Goal: Task Accomplishment & Management: Complete application form

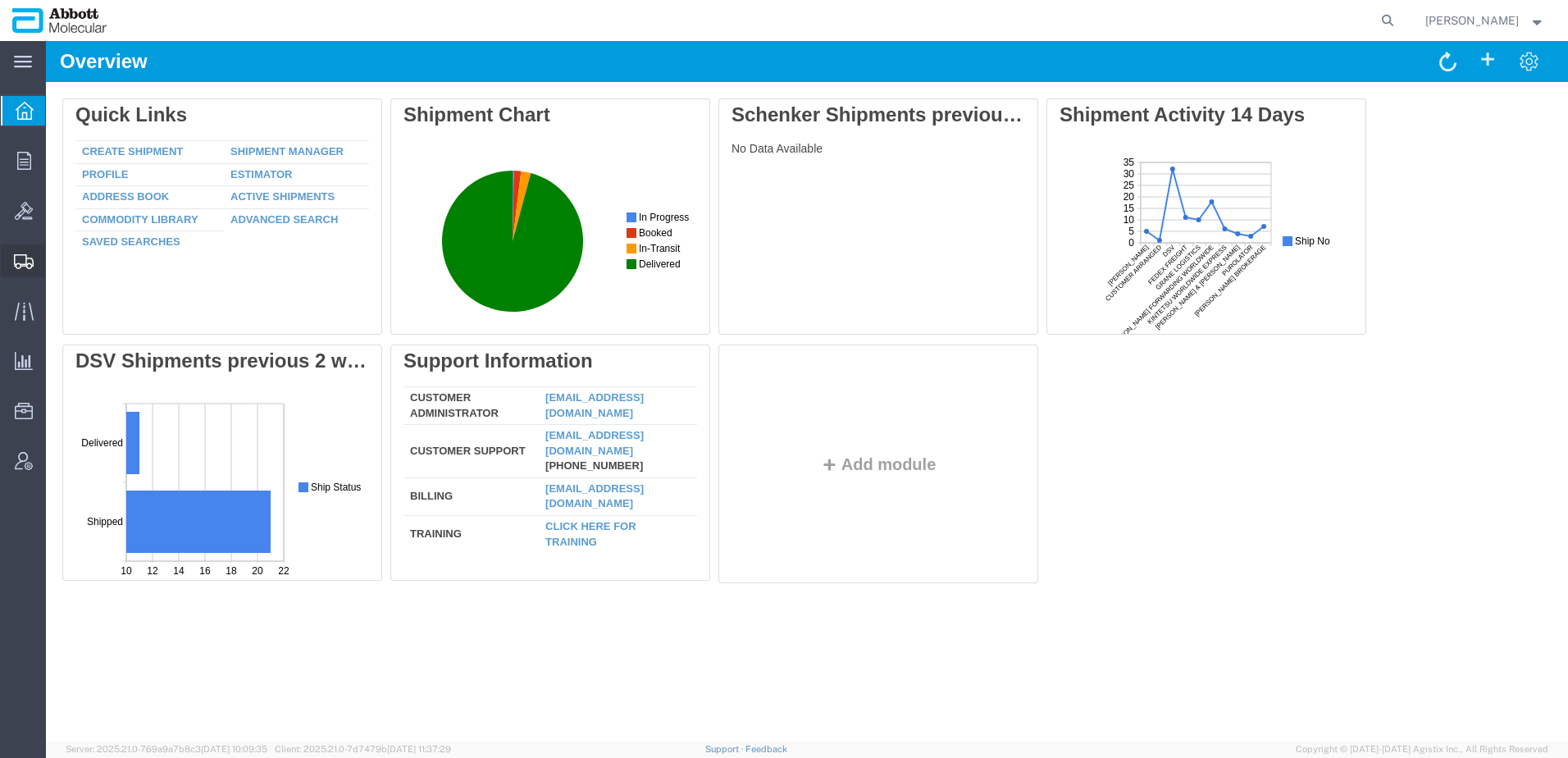
click at [0, 0] on span "Create Shipment" at bounding box center [0, 0] width 0 height 0
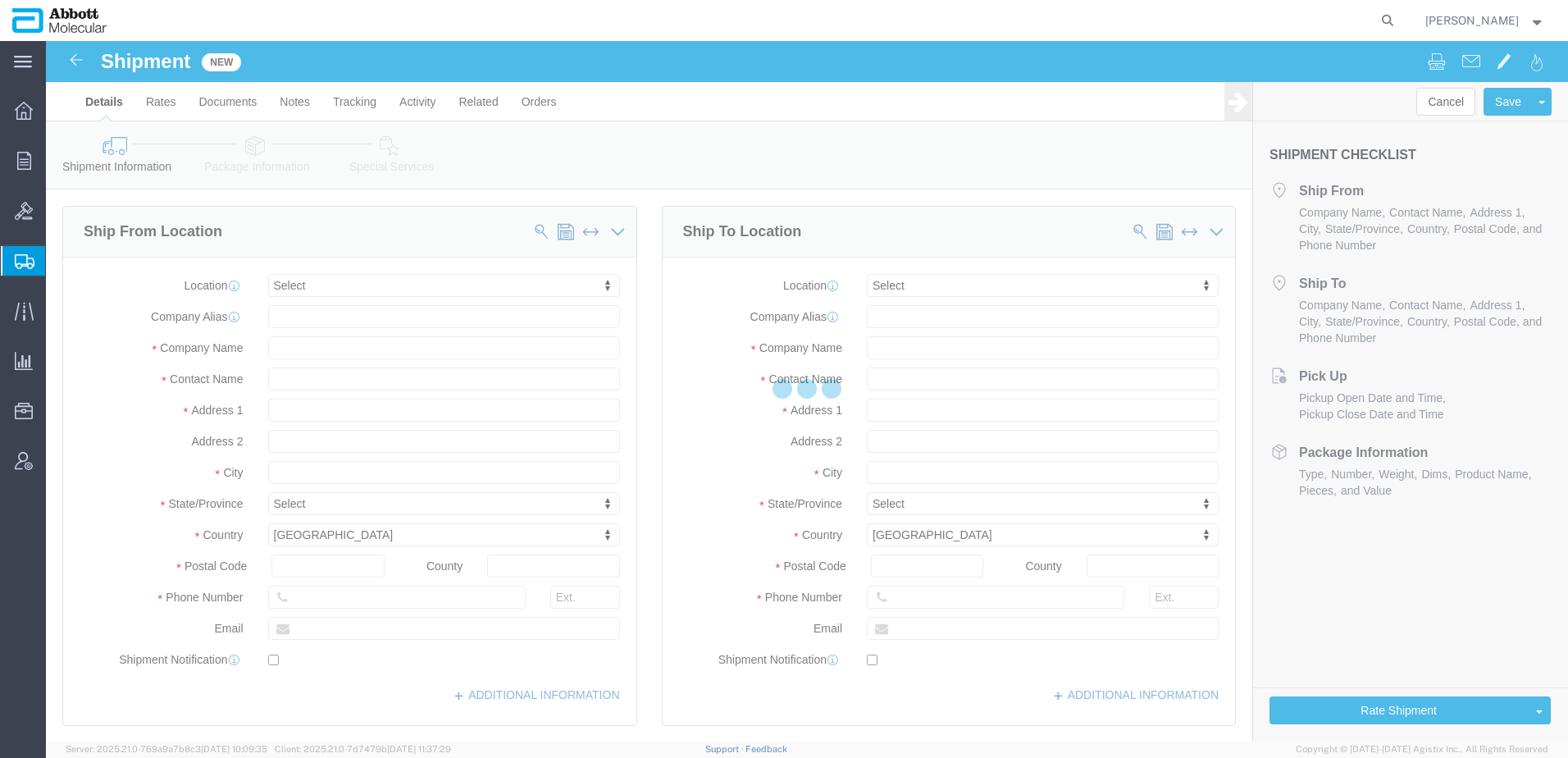
select select
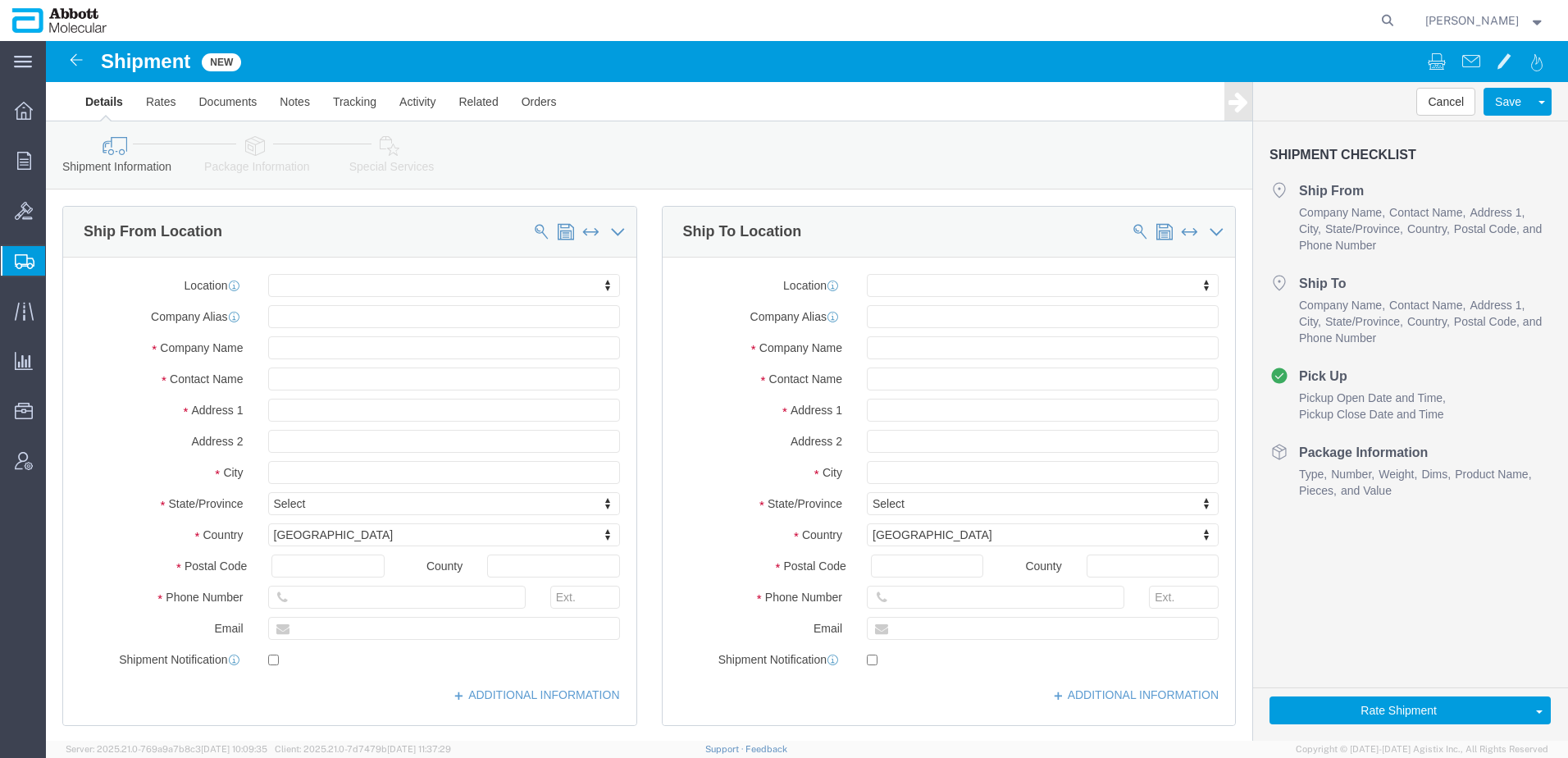
click at [0, 0] on span "Shipment Manager" at bounding box center [0, 0] width 0 height 0
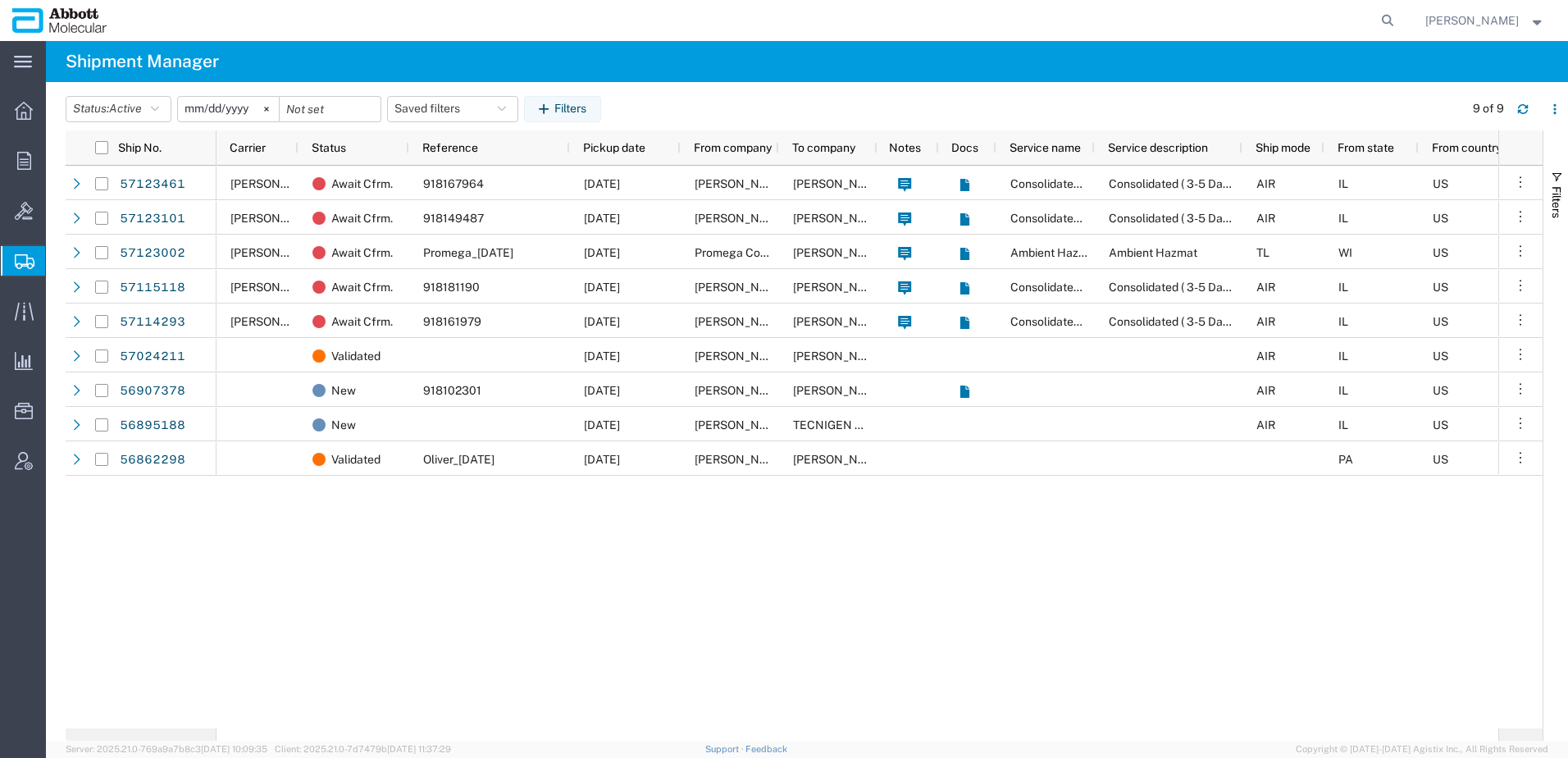
click at [228, 115] on input "[DATE]" at bounding box center [228, 109] width 101 height 25
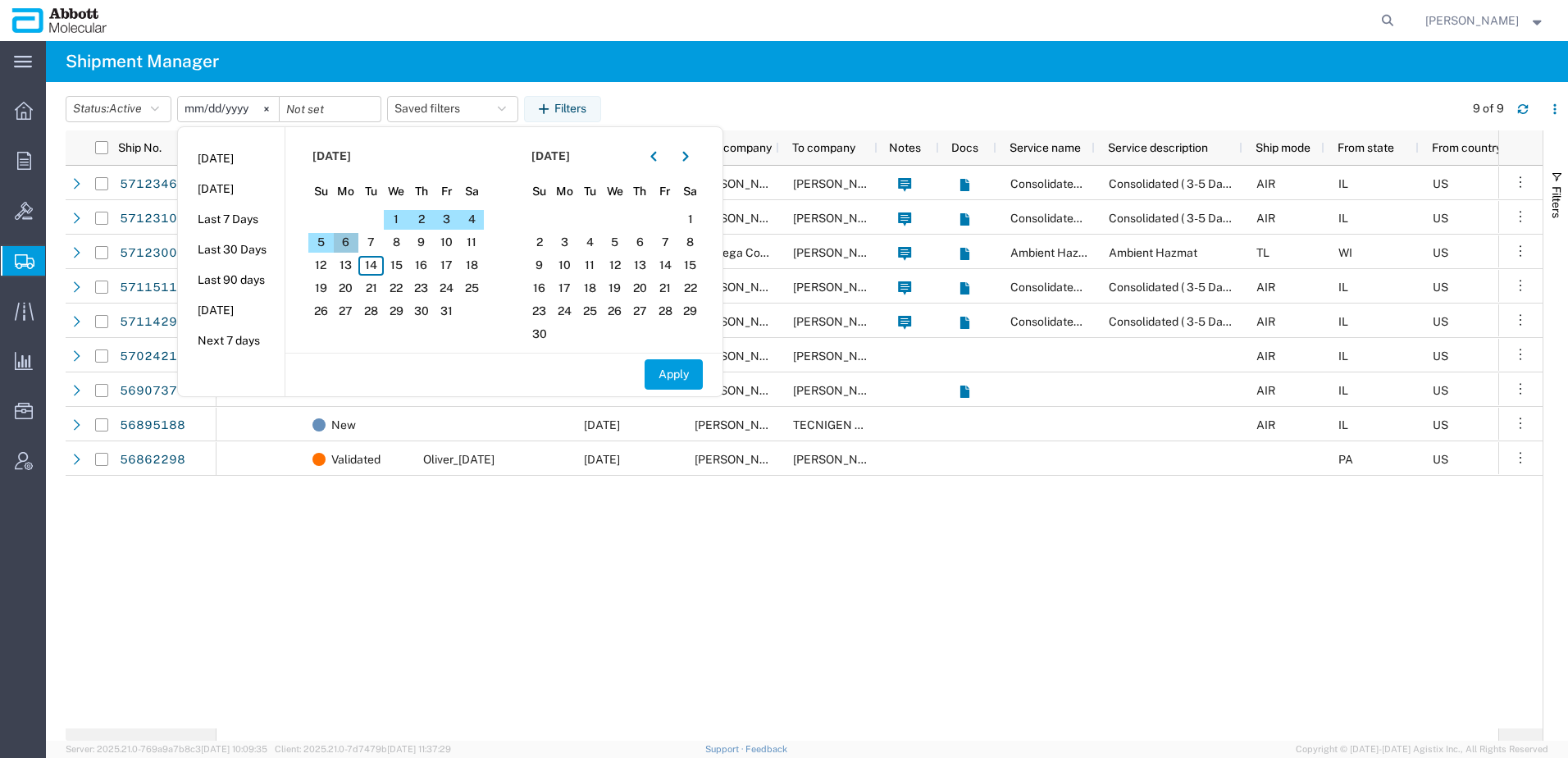
click at [351, 243] on span "6" at bounding box center [346, 242] width 26 height 20
click at [335, 109] on input "date" at bounding box center [329, 109] width 101 height 25
click at [191, 110] on input "[DATE]" at bounding box center [228, 109] width 101 height 25
type input "[DATE]"
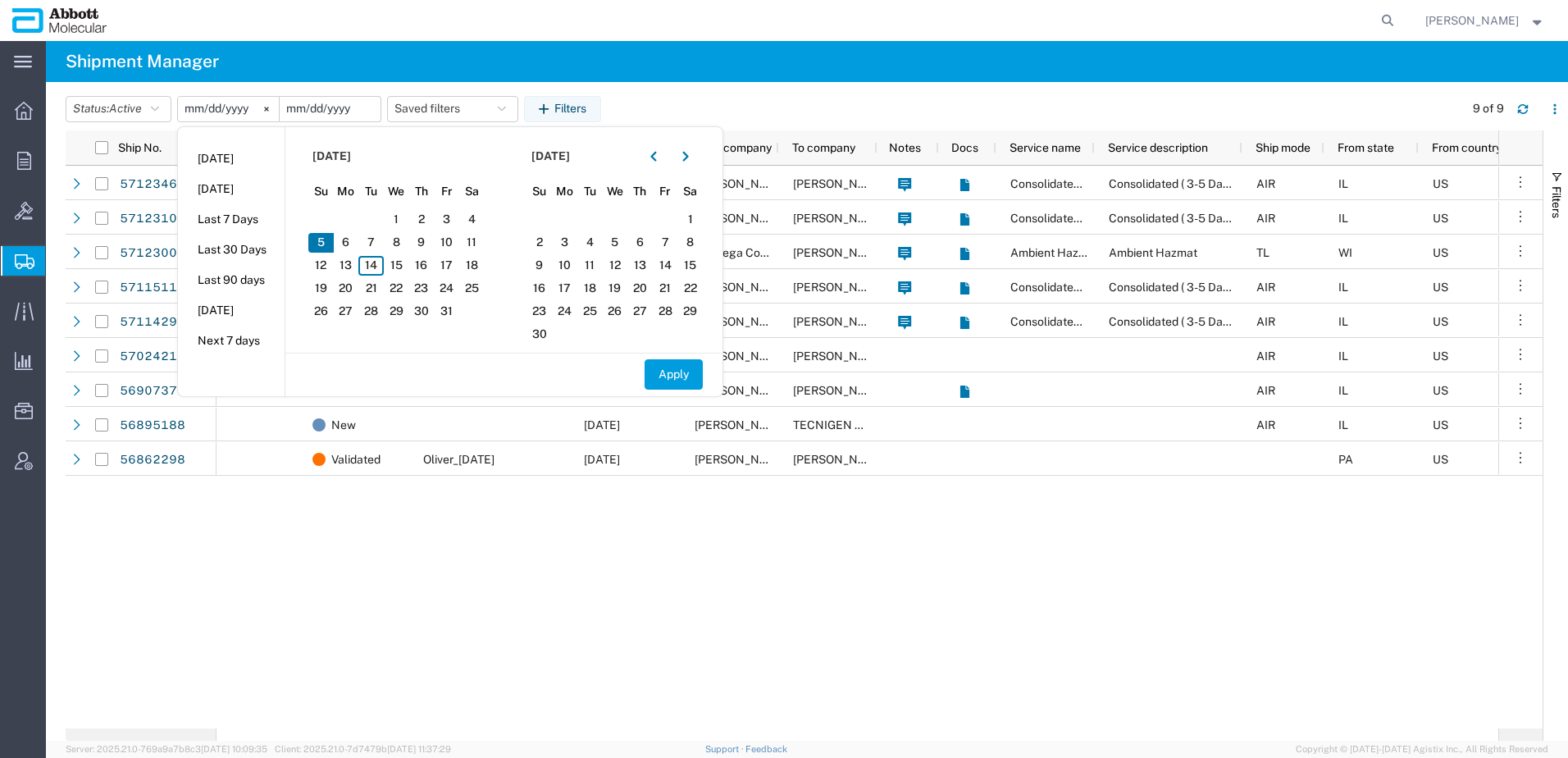
click at [326, 112] on input "date" at bounding box center [329, 109] width 101 height 25
type input "[DATE]"
click at [664, 376] on button "Apply" at bounding box center [674, 375] width 59 height 30
type input "[DATE]"
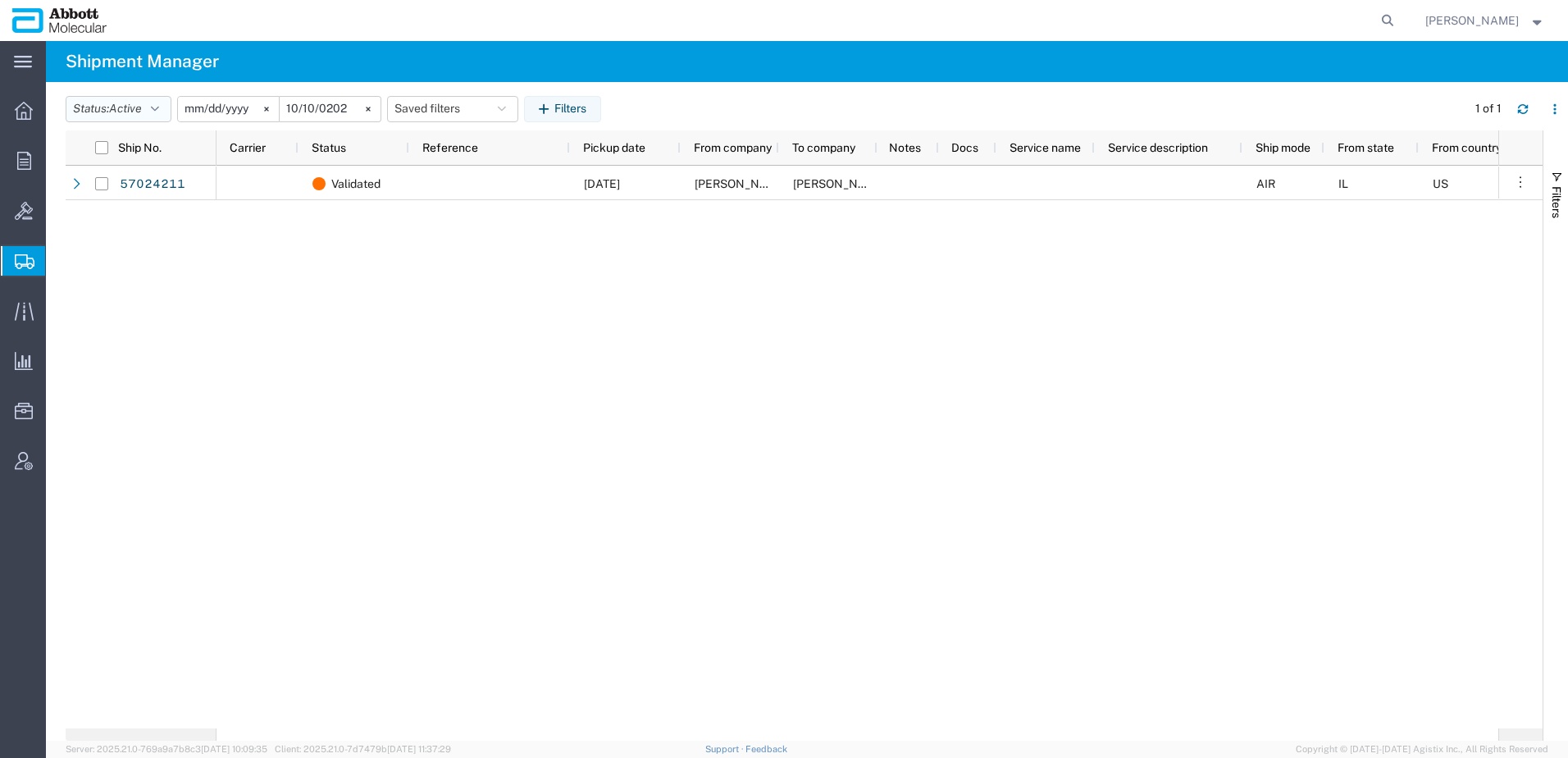
click at [117, 114] on span "Active" at bounding box center [125, 108] width 33 height 13
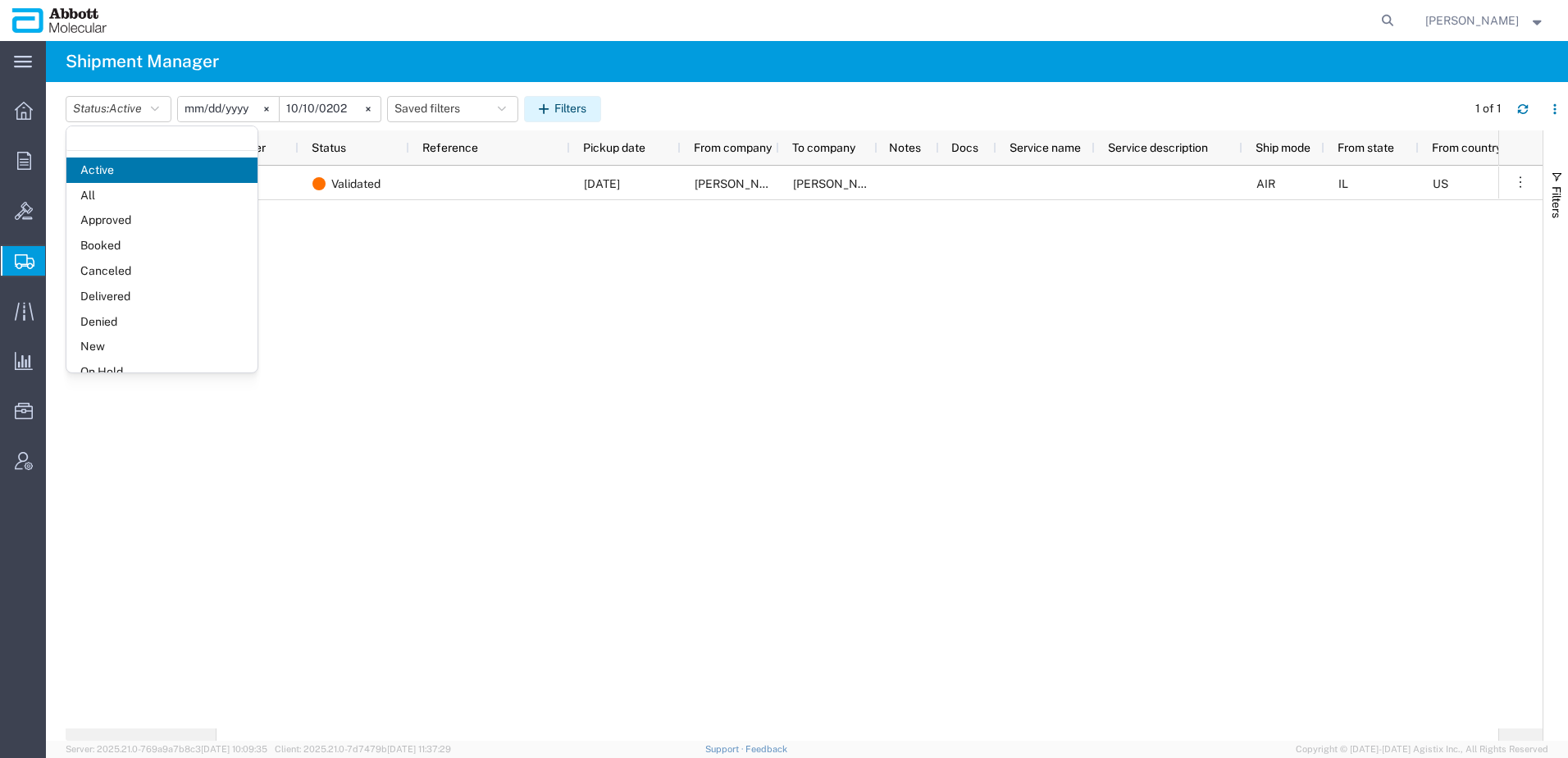
click at [580, 104] on button "Filters" at bounding box center [562, 109] width 77 height 26
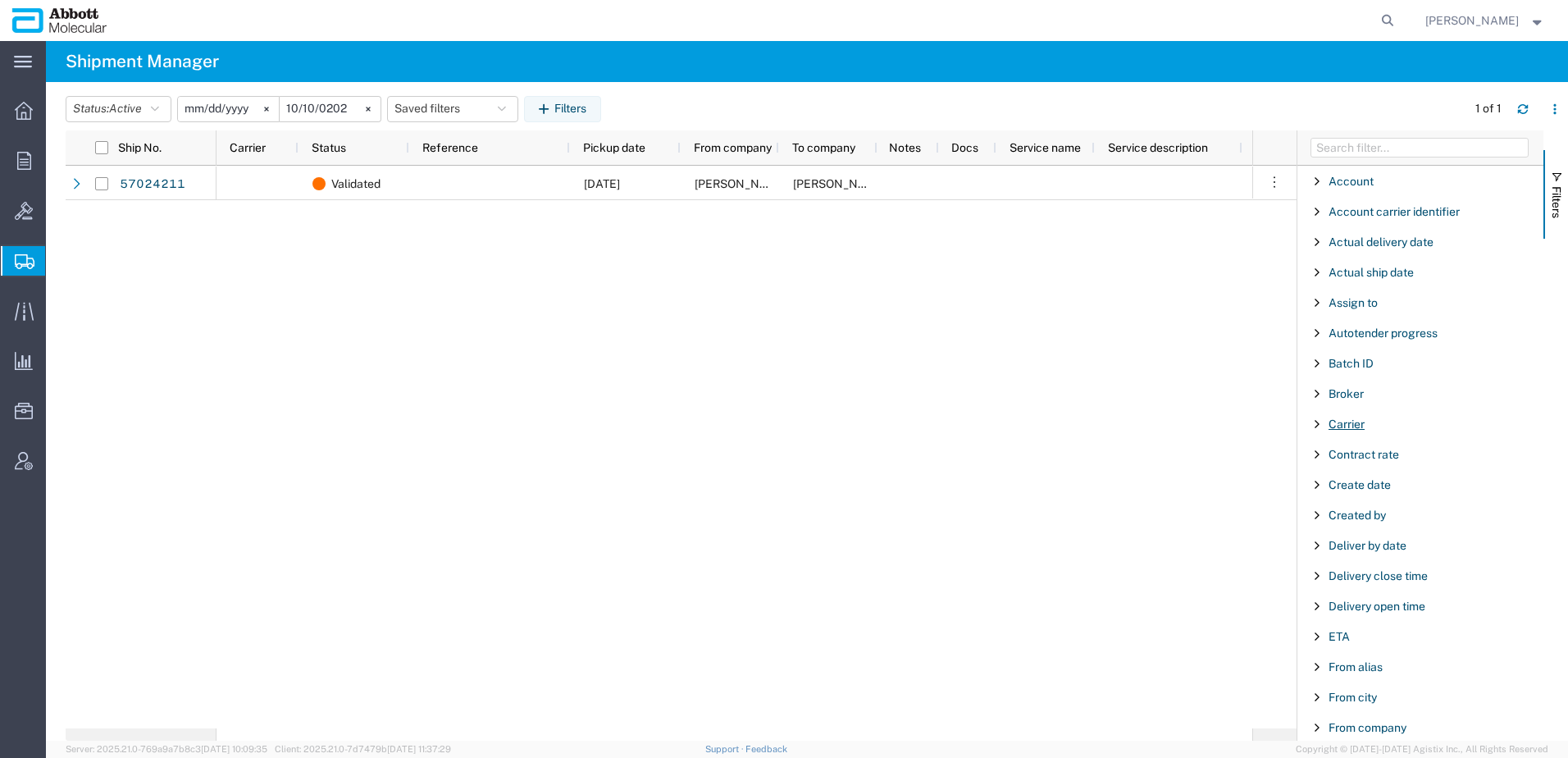
click at [1336, 428] on span "Carrier" at bounding box center [1347, 424] width 36 height 13
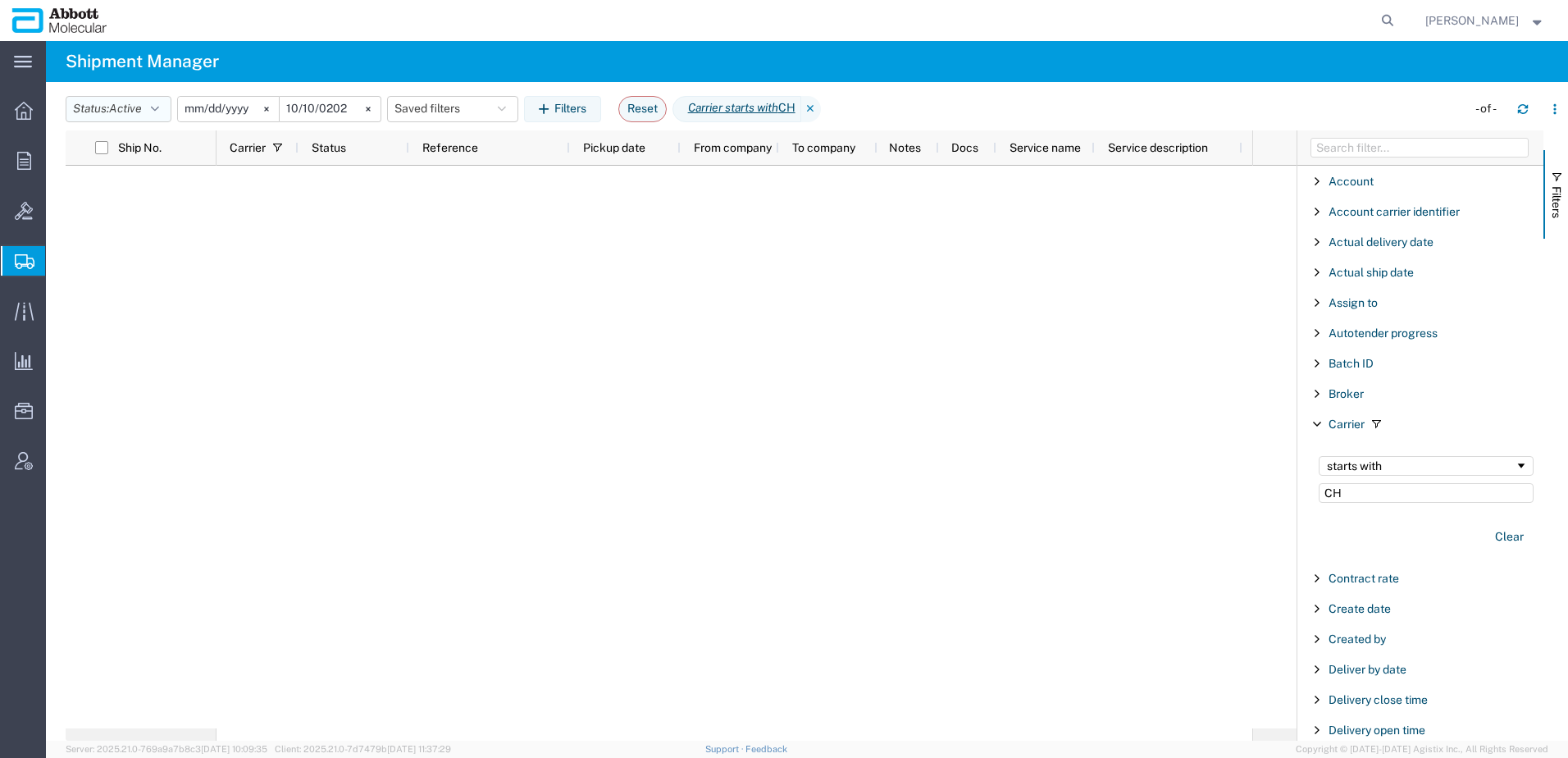
type input "CH"
click at [117, 114] on span "Active" at bounding box center [125, 108] width 33 height 13
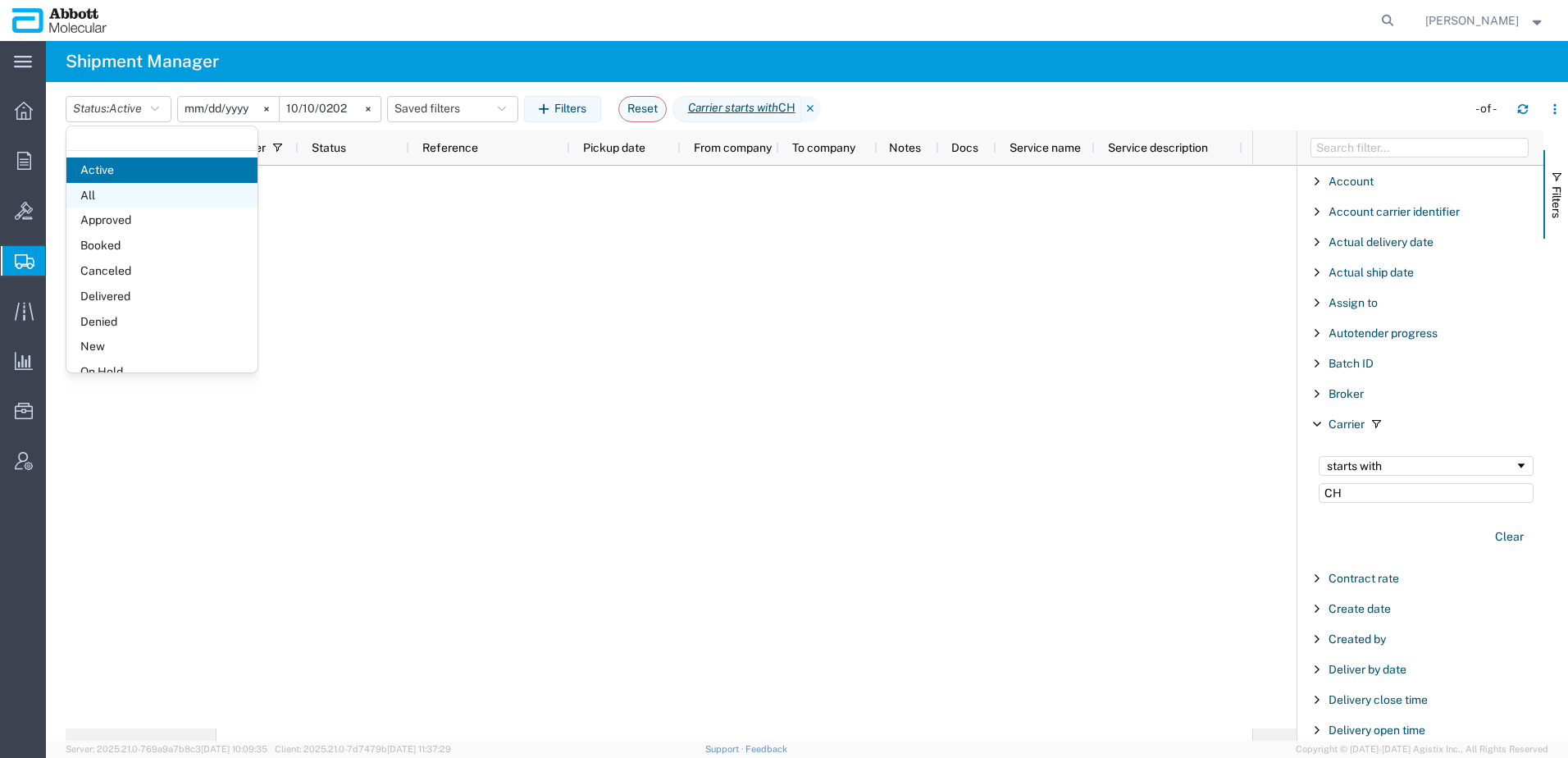
click at [119, 200] on span "All" at bounding box center [162, 195] width 191 height 26
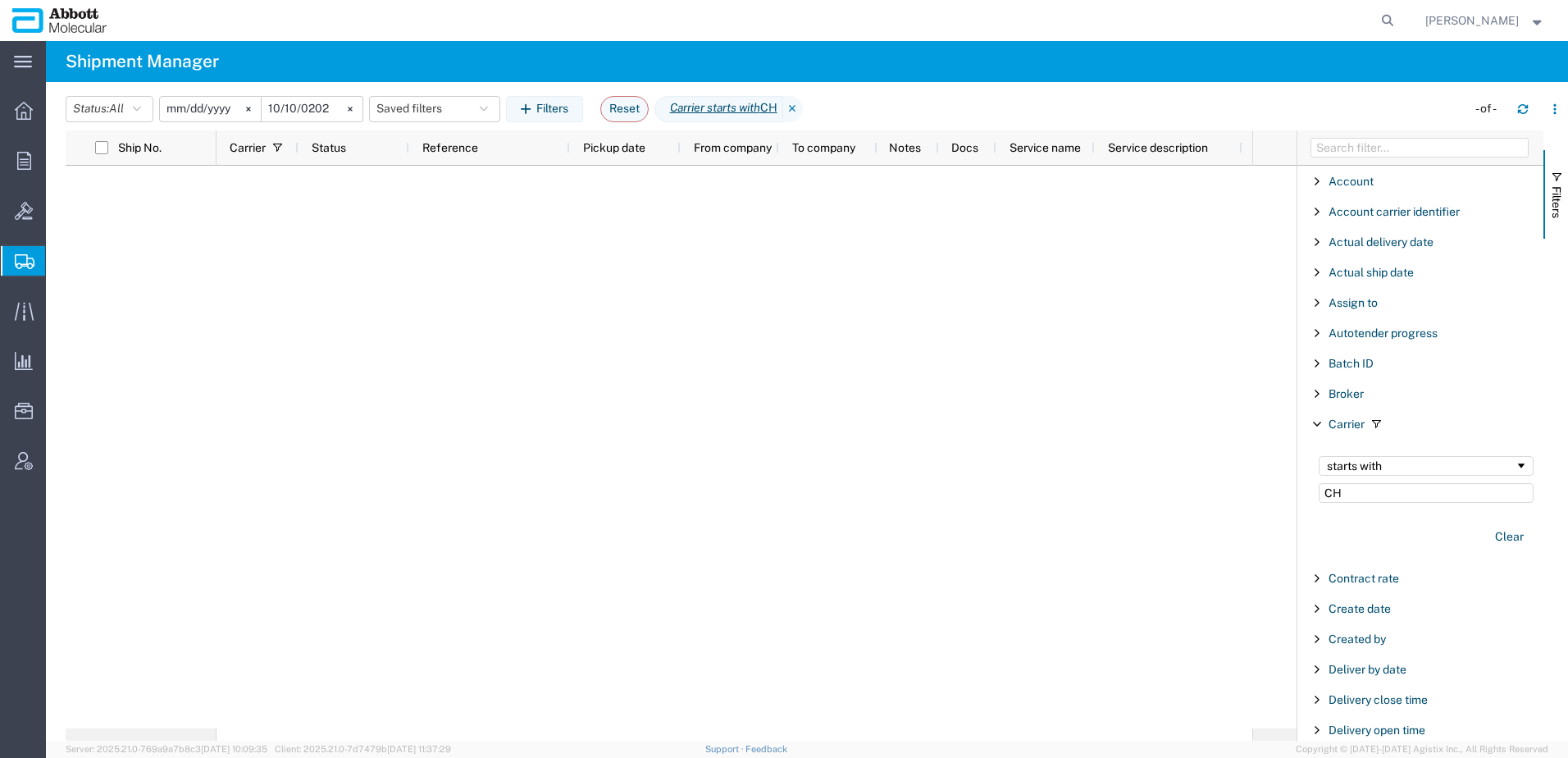
click at [202, 108] on input "[DATE]" at bounding box center [210, 109] width 101 height 25
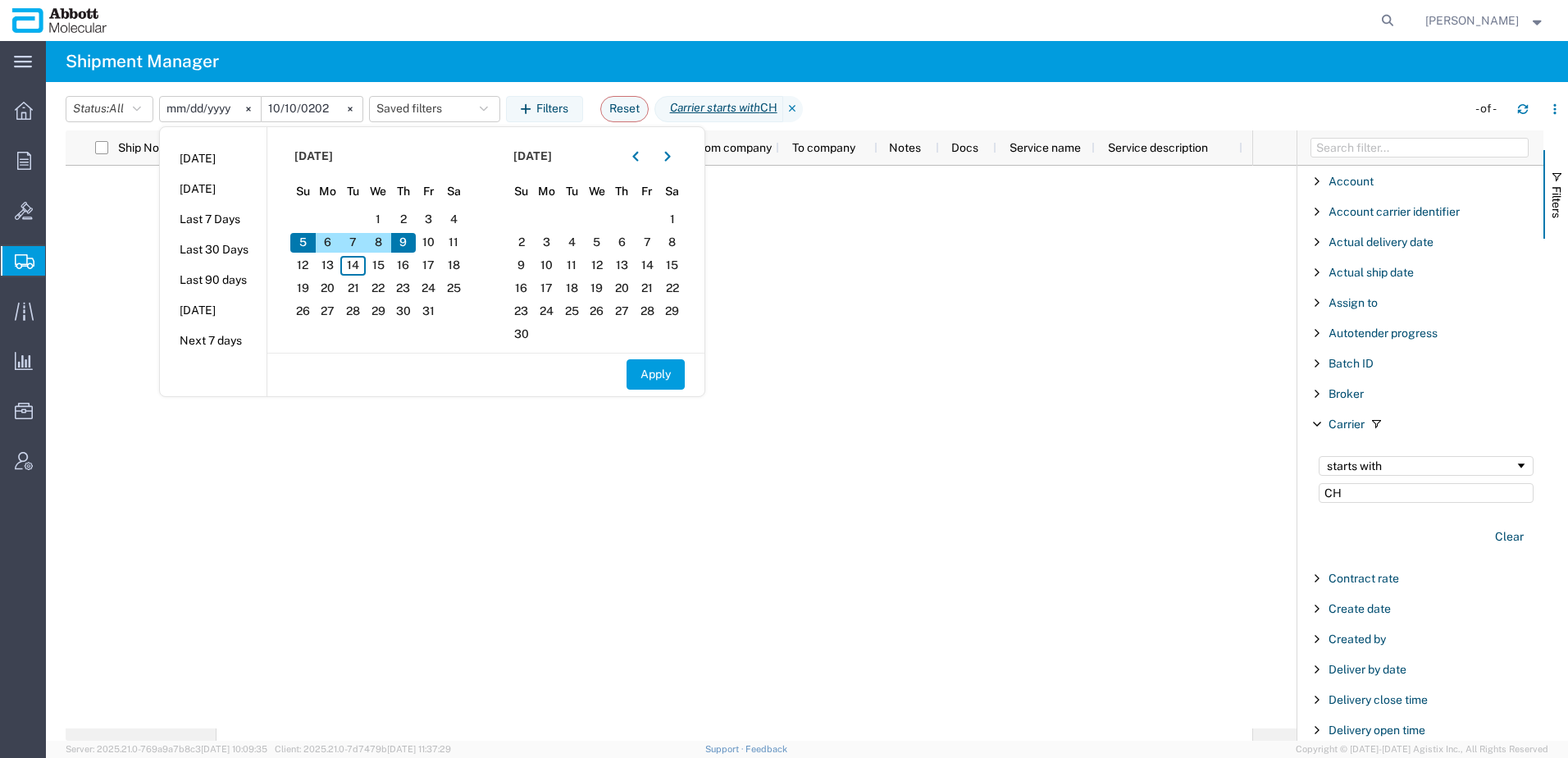
click at [200, 109] on input "[DATE]" at bounding box center [210, 109] width 101 height 25
click at [651, 375] on button "Apply" at bounding box center [656, 375] width 59 height 30
type input "[DATE]"
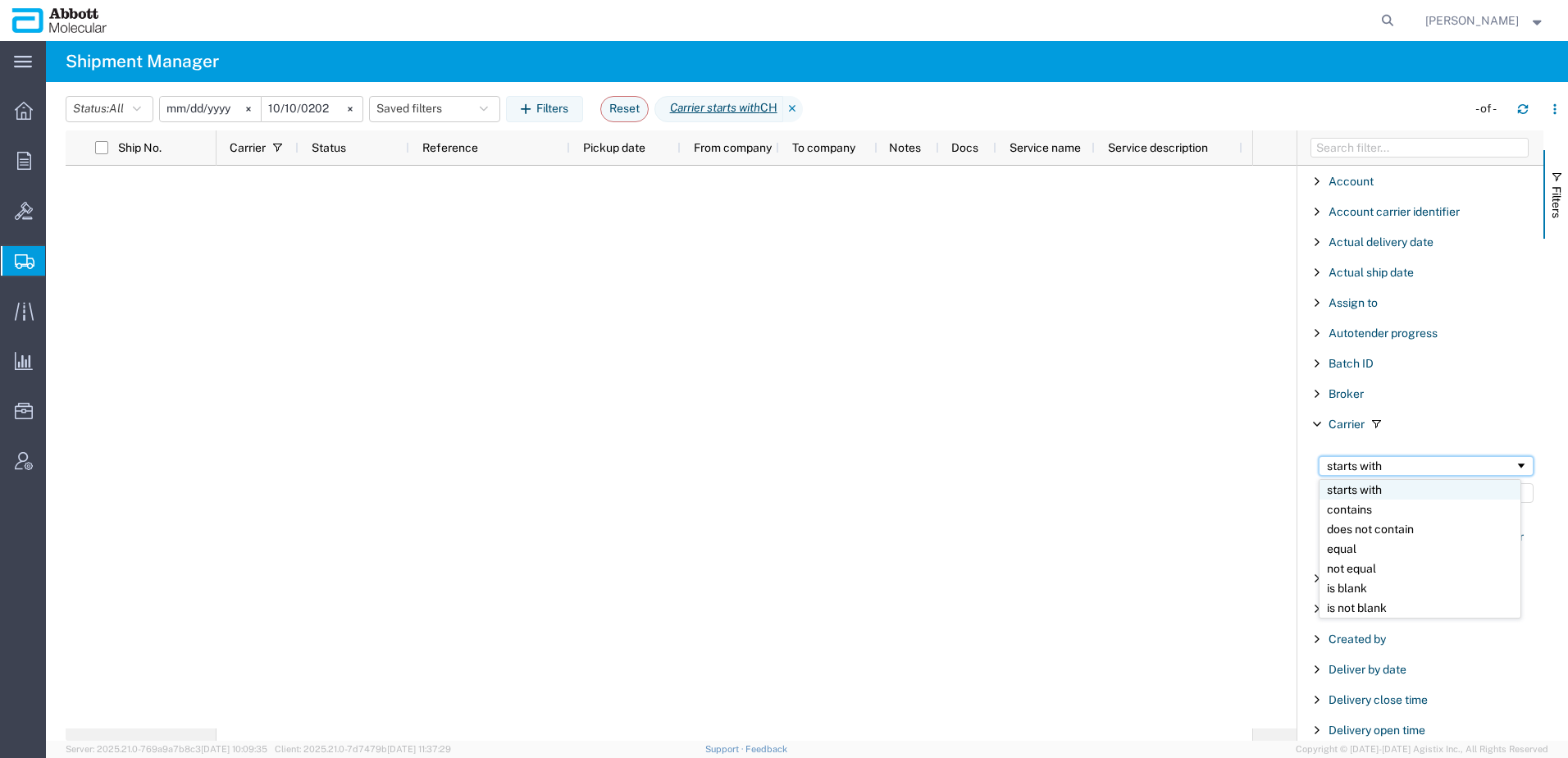
click at [1377, 468] on div "starts with" at bounding box center [1420, 466] width 187 height 13
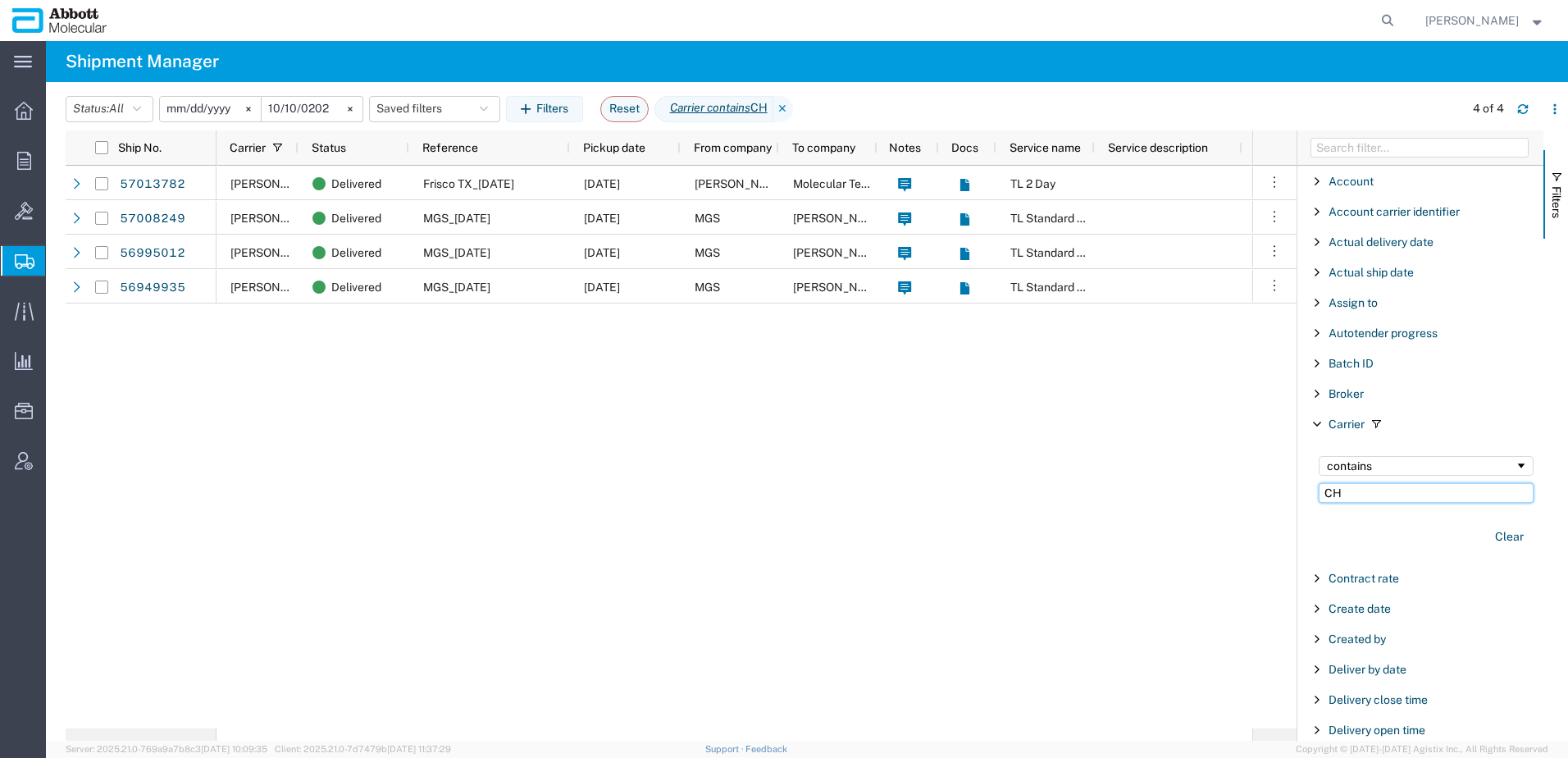
drag, startPoint x: 1387, startPoint y: 495, endPoint x: 1150, endPoint y: 485, distance: 237.2
click at [1150, 485] on div "Ship No. Carrier Status Reference Pickup date From company To company Notes Doc…" at bounding box center [817, 435] width 1503 height 610
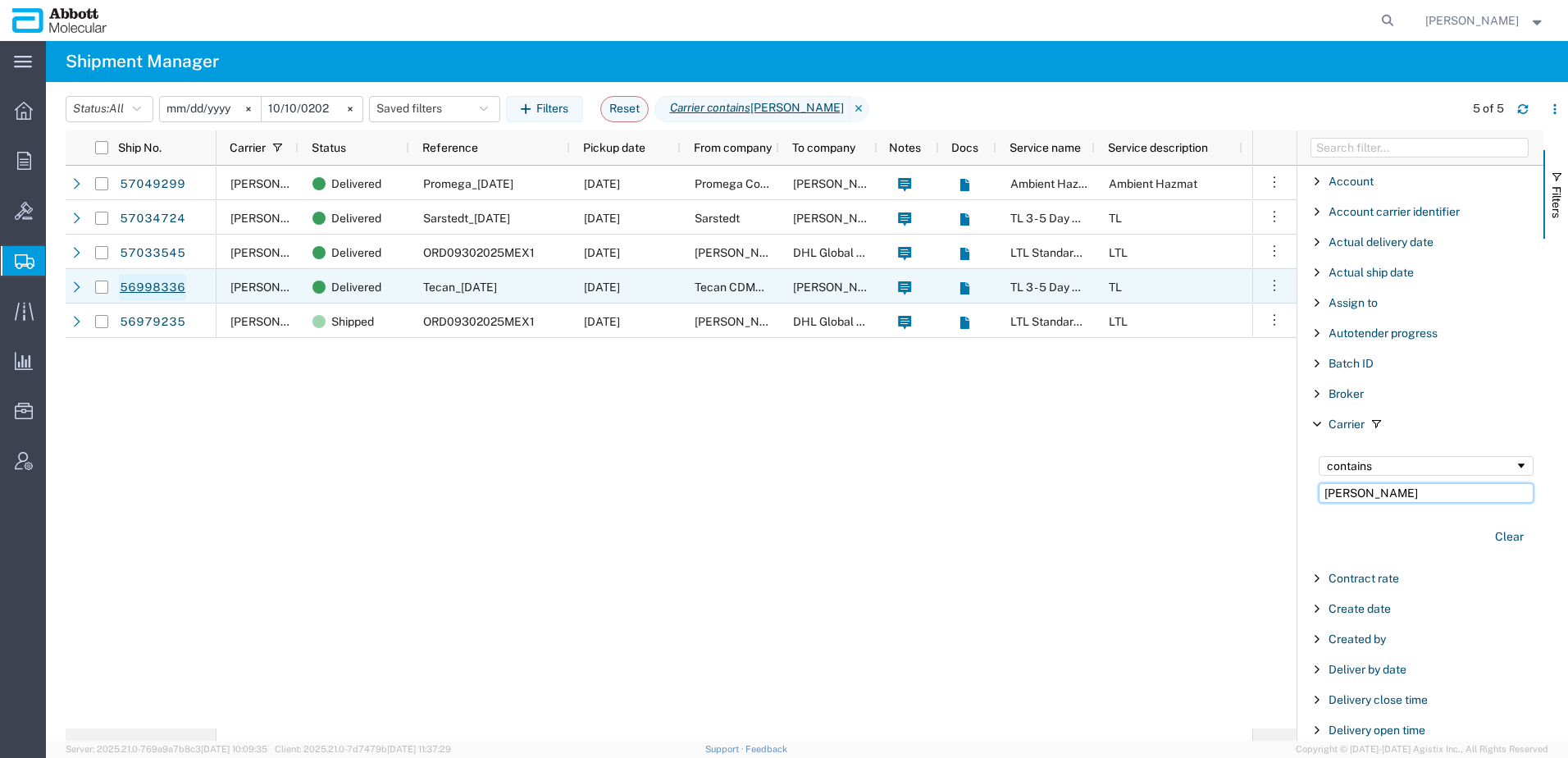
type input "[PERSON_NAME]"
click at [162, 284] on link "56998336" at bounding box center [152, 287] width 67 height 26
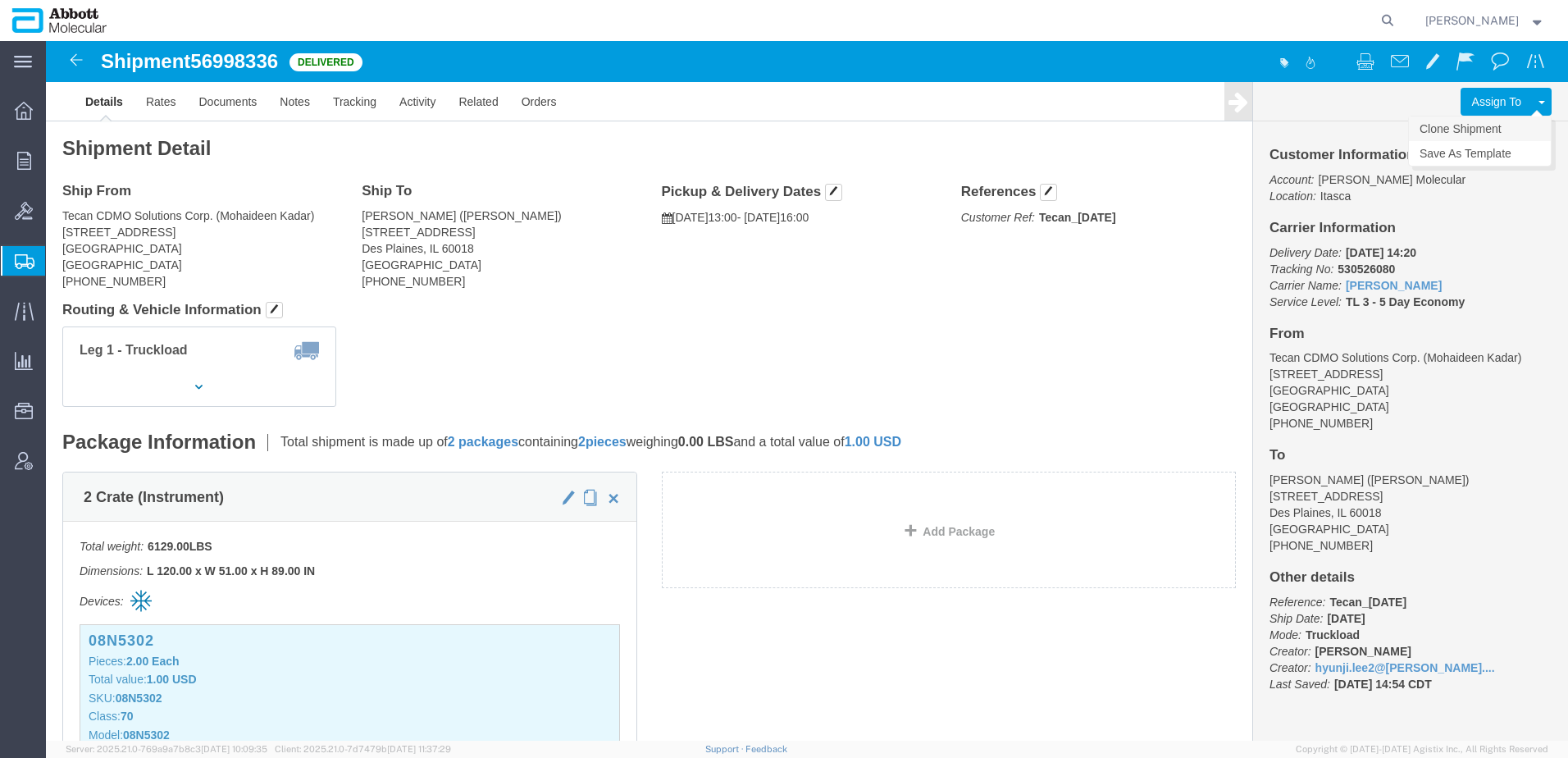
click link "Clone Shipment"
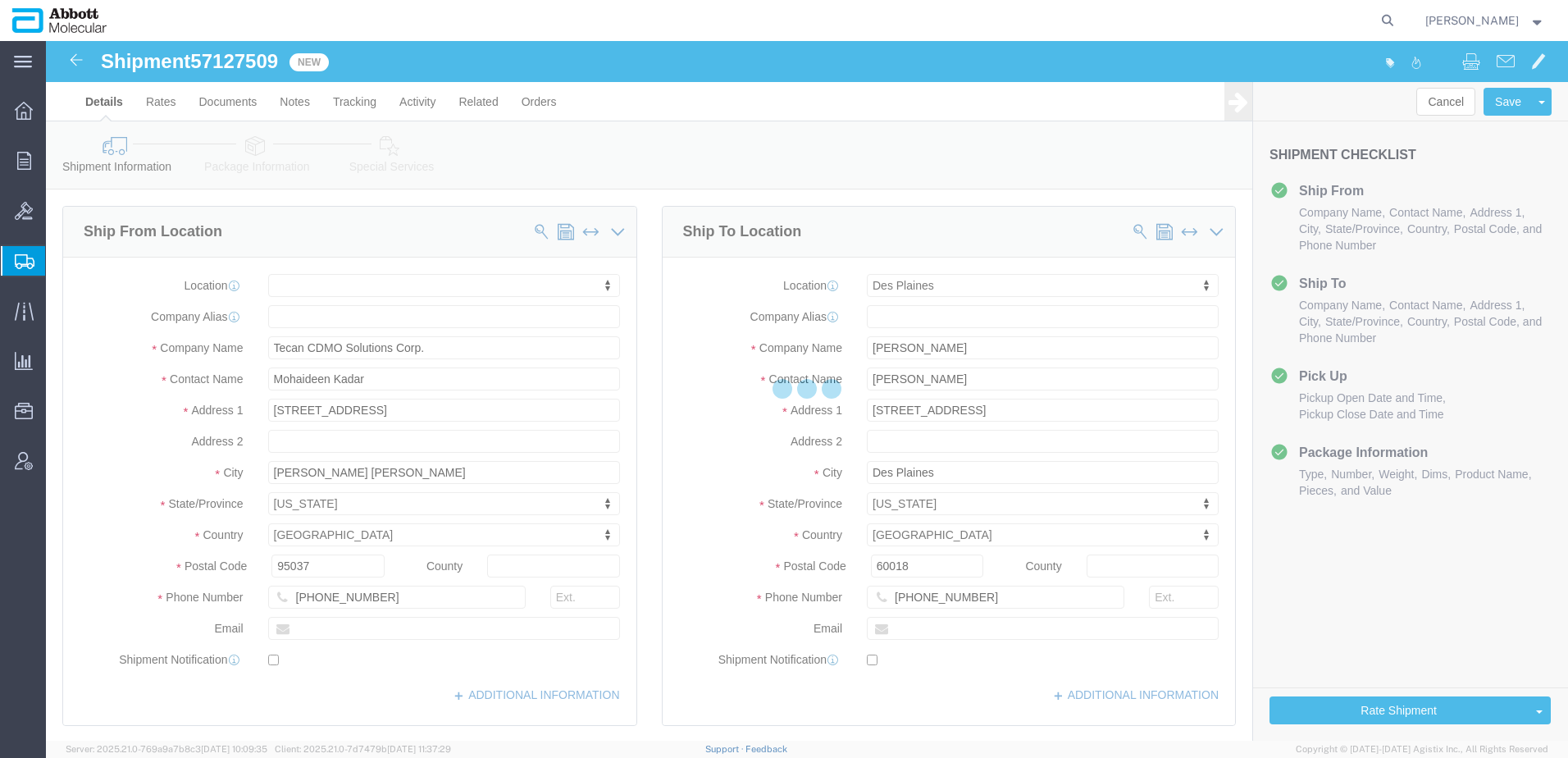
select select
select select "48451"
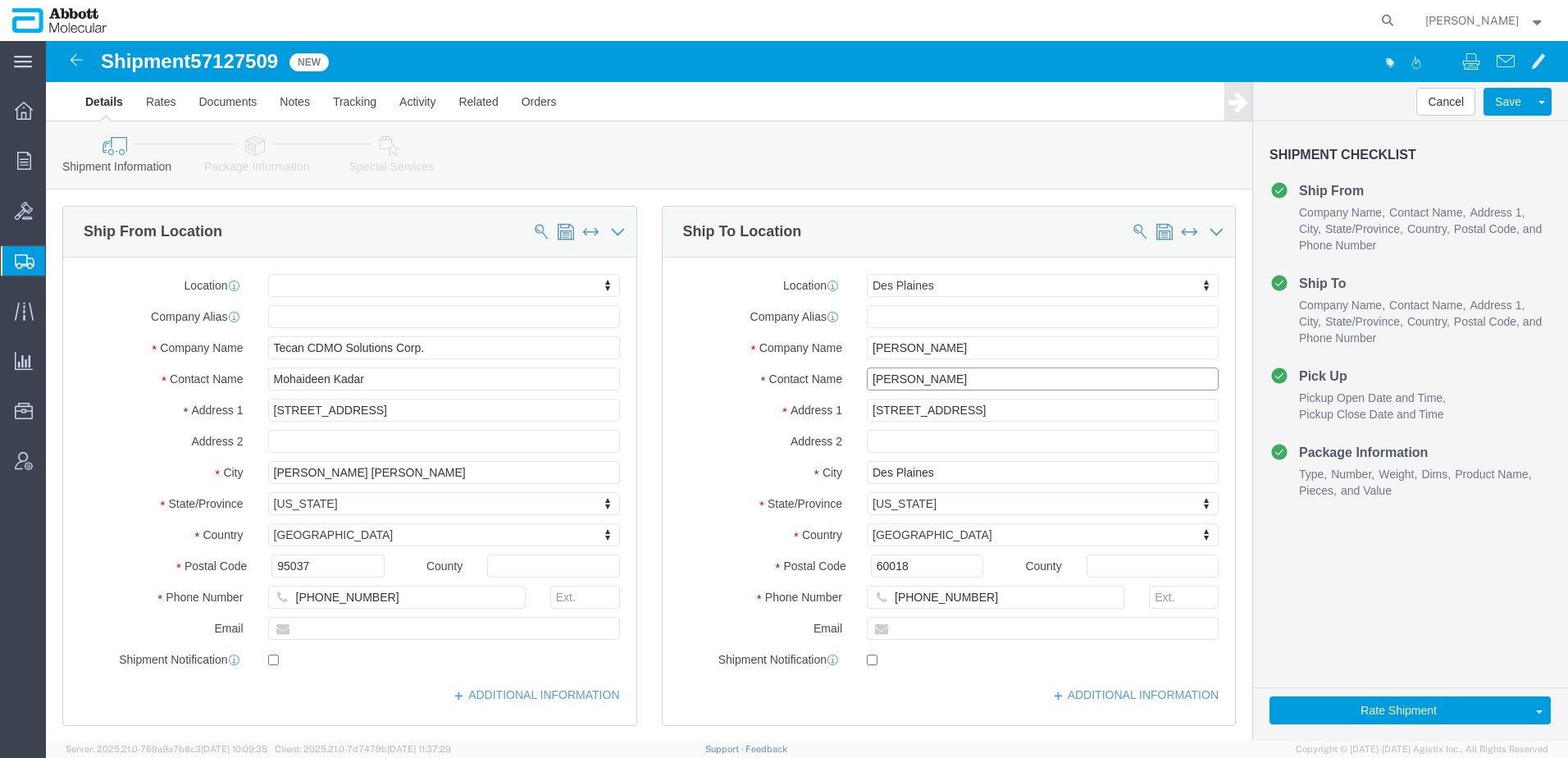
drag, startPoint x: 889, startPoint y: 340, endPoint x: 630, endPoint y: 345, distance: 259.0
click div "Contact Name [PERSON_NAME]"
type input "[PERSON_NAME]"
click div "Ship From Location Location My Profile Location [GEOGRAPHIC_DATA] [GEOGRAPHIC_D…"
drag, startPoint x: 877, startPoint y: 308, endPoint x: 631, endPoint y: 307, distance: 246.0
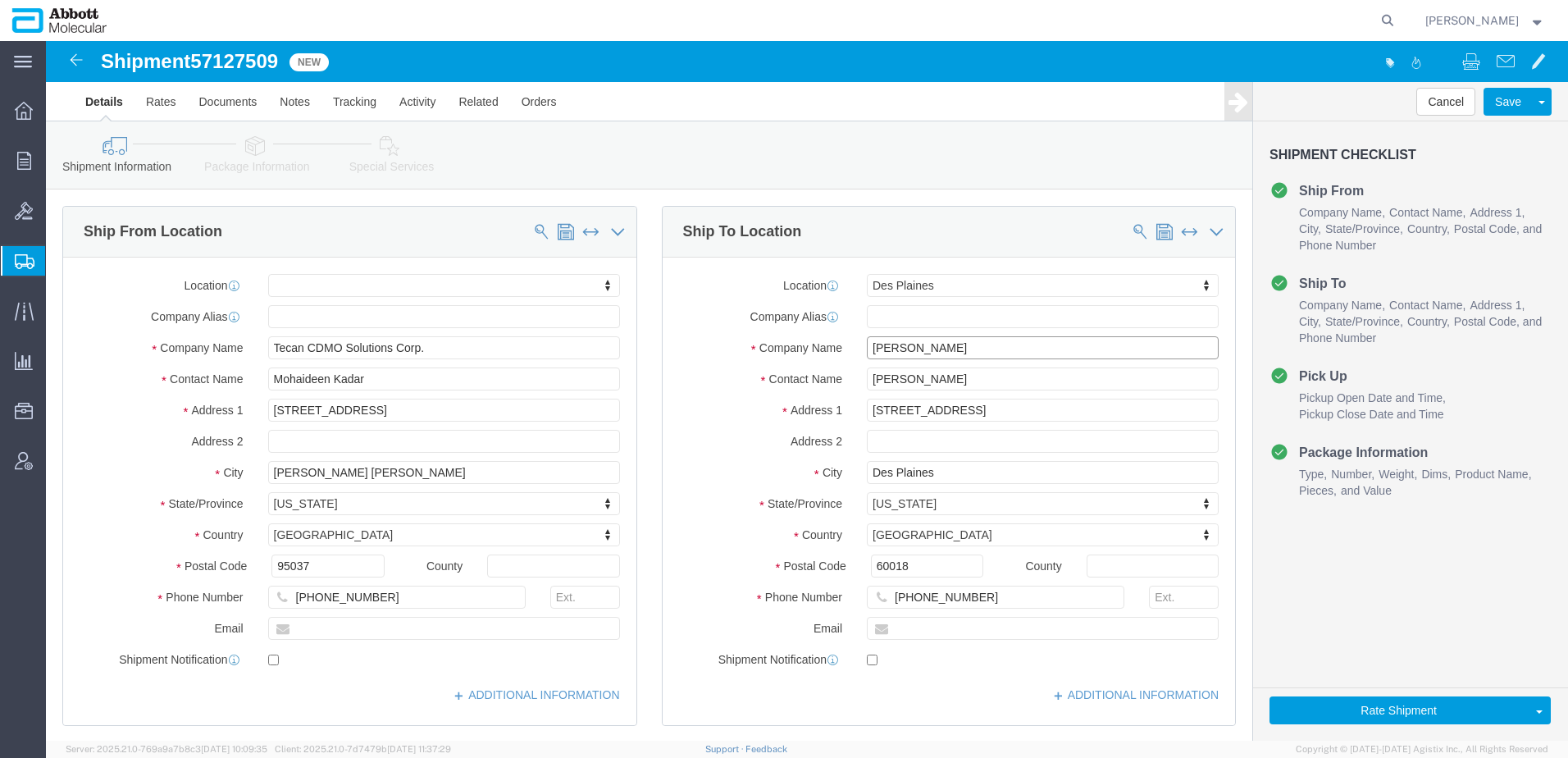
click div "Company Name [PERSON_NAME]"
type input "M"
type input "S"
type input "a"
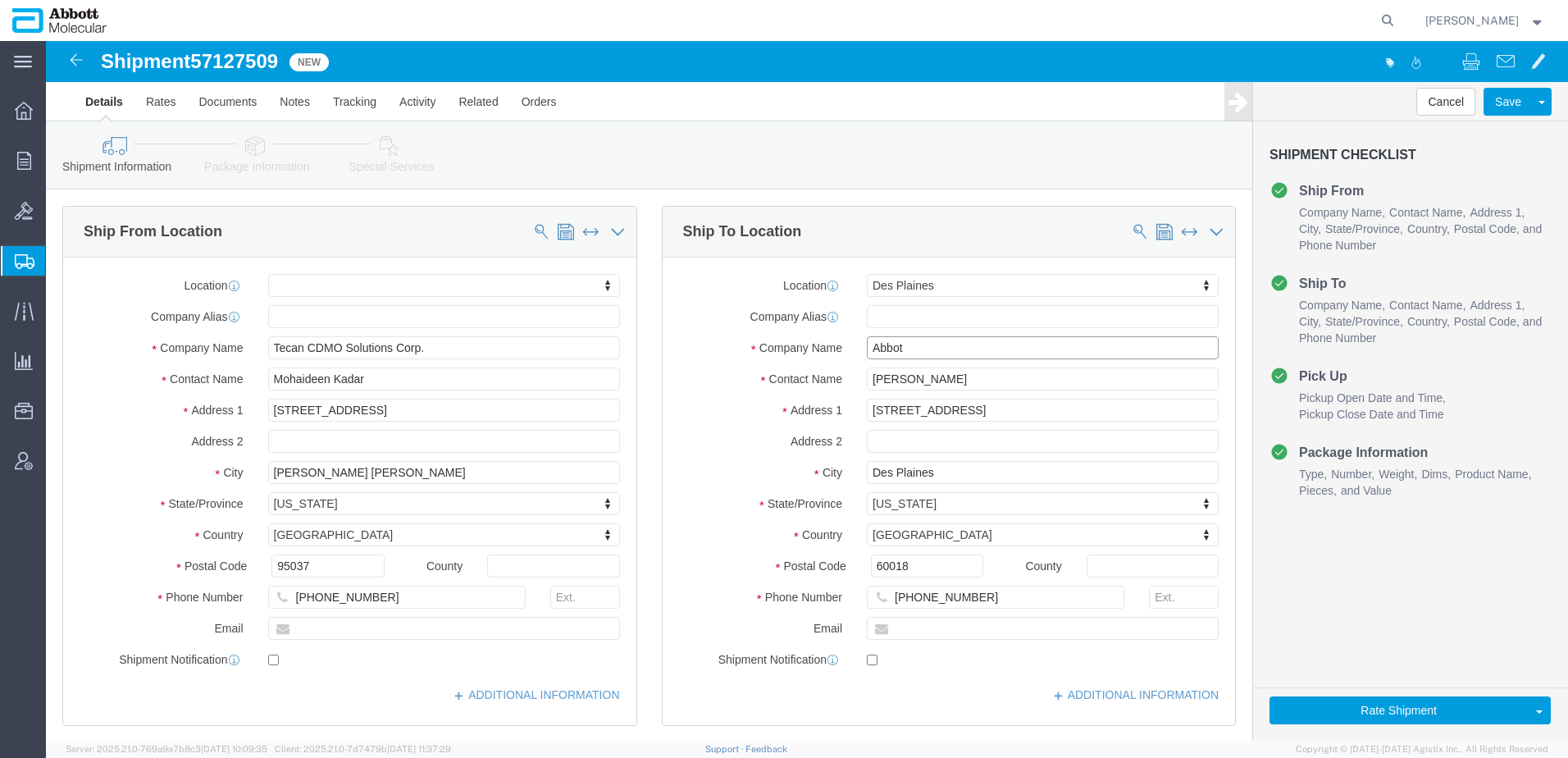
type input "[PERSON_NAME]"
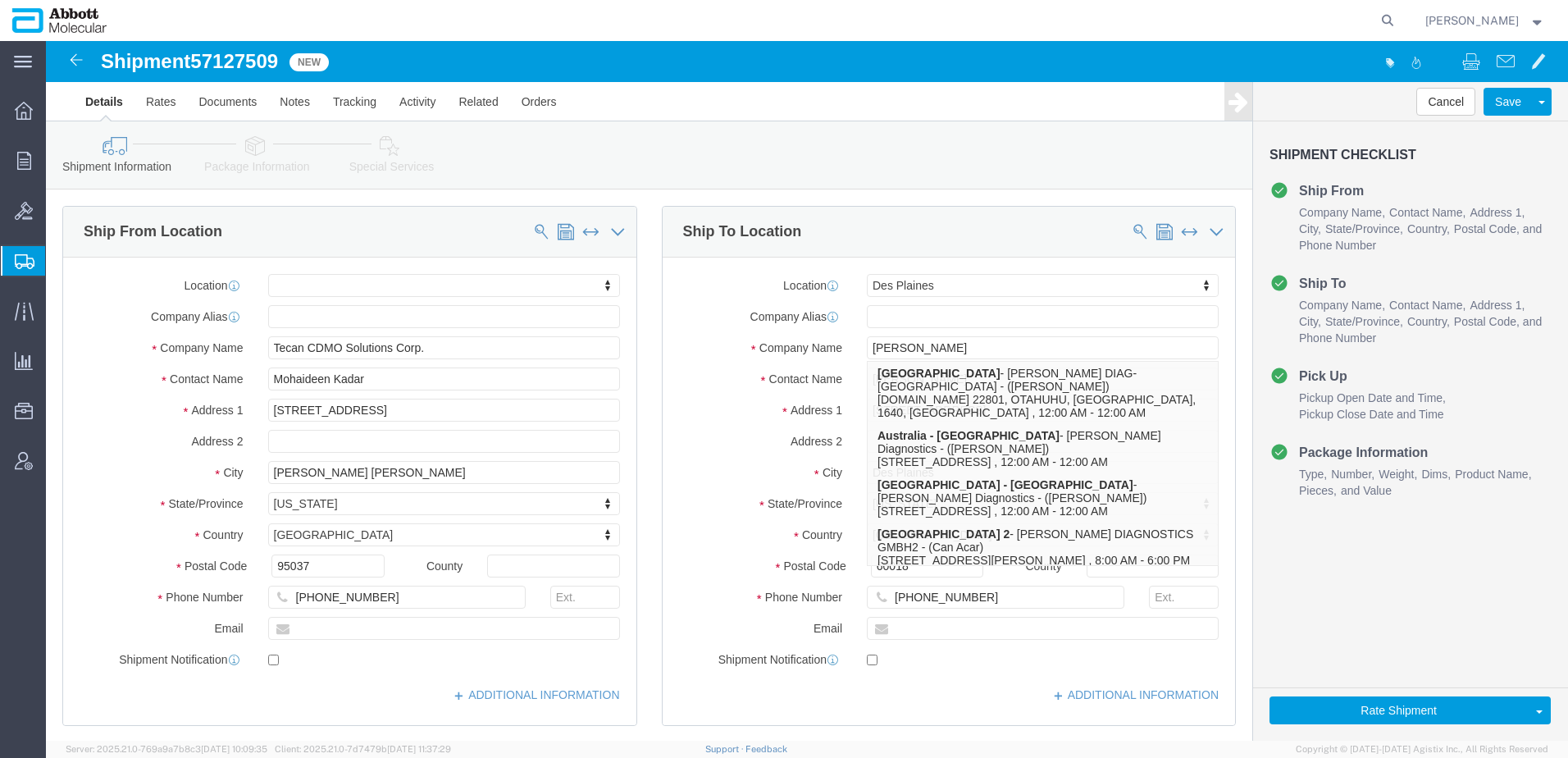
click div "Ship To Location Location [GEOGRAPHIC_DATA] My Profile Location [GEOGRAPHIC_DAT…"
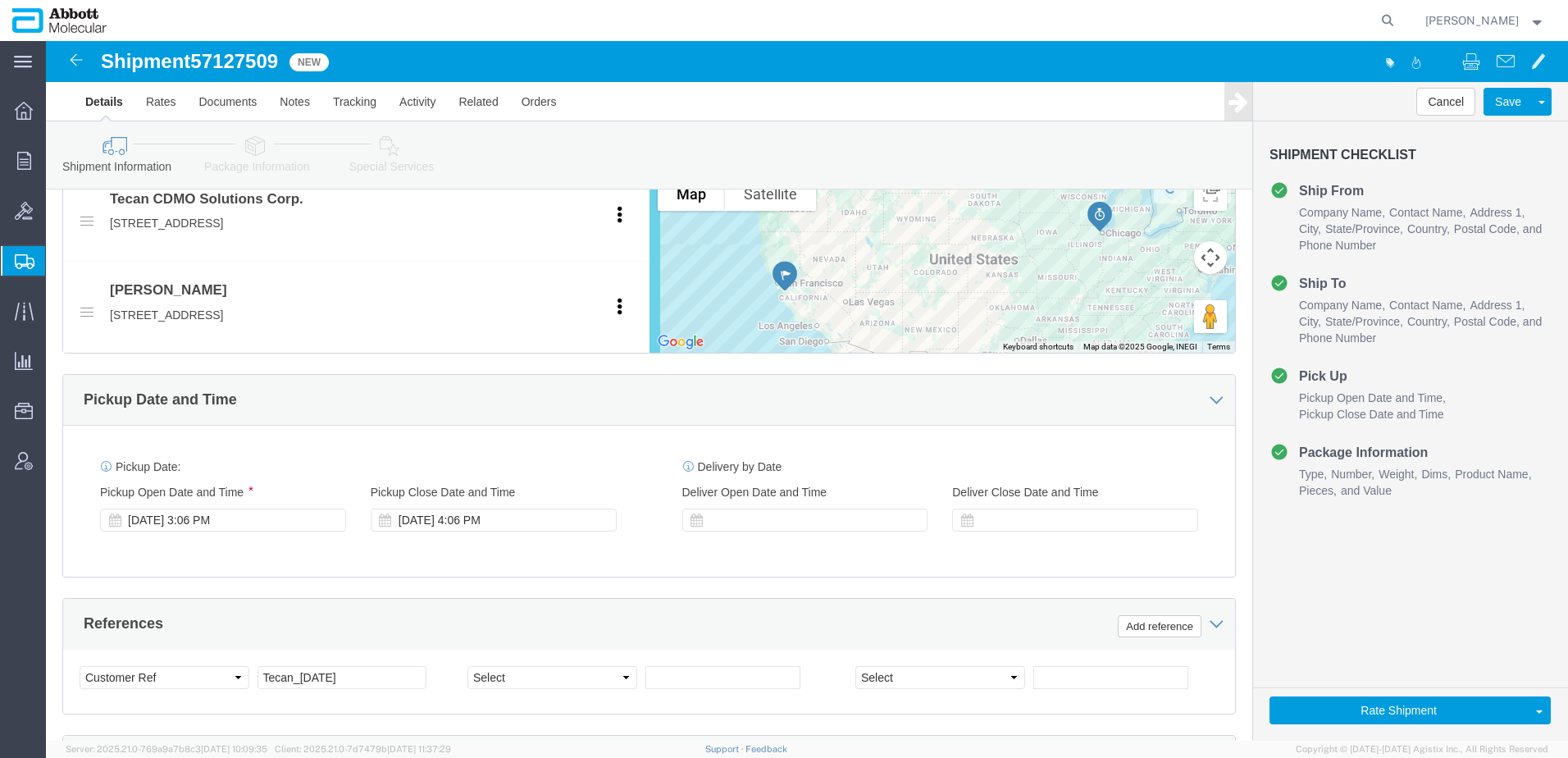
scroll to position [902, 0]
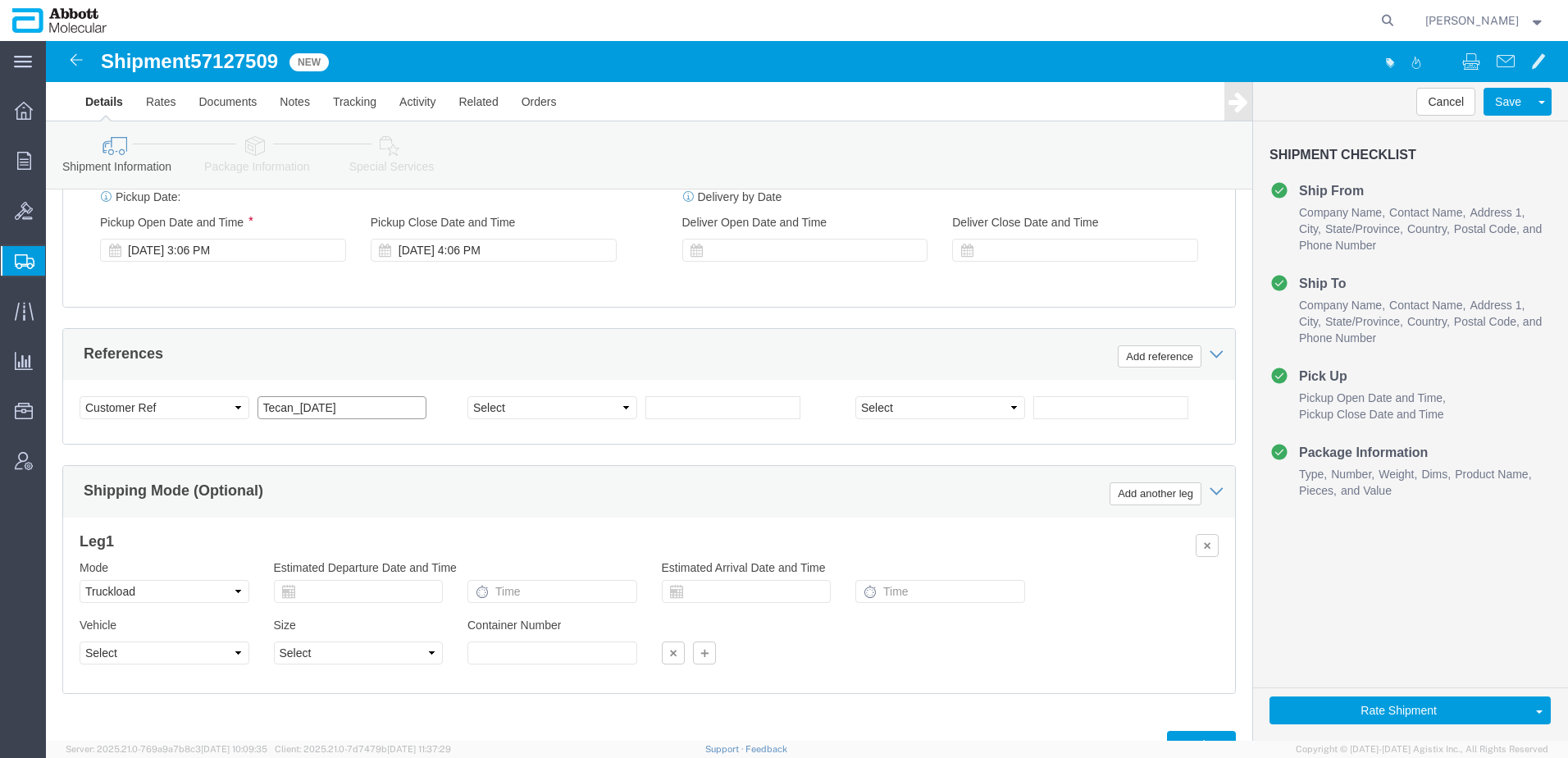
drag, startPoint x: 291, startPoint y: 369, endPoint x: 272, endPoint y: 371, distance: 19.1
click input "Tecan_[DATE]"
drag, startPoint x: 286, startPoint y: 361, endPoint x: 262, endPoint y: 310, distance: 56.4
click input "Tecan_10.017"
type input "Tecan_[DATE]"
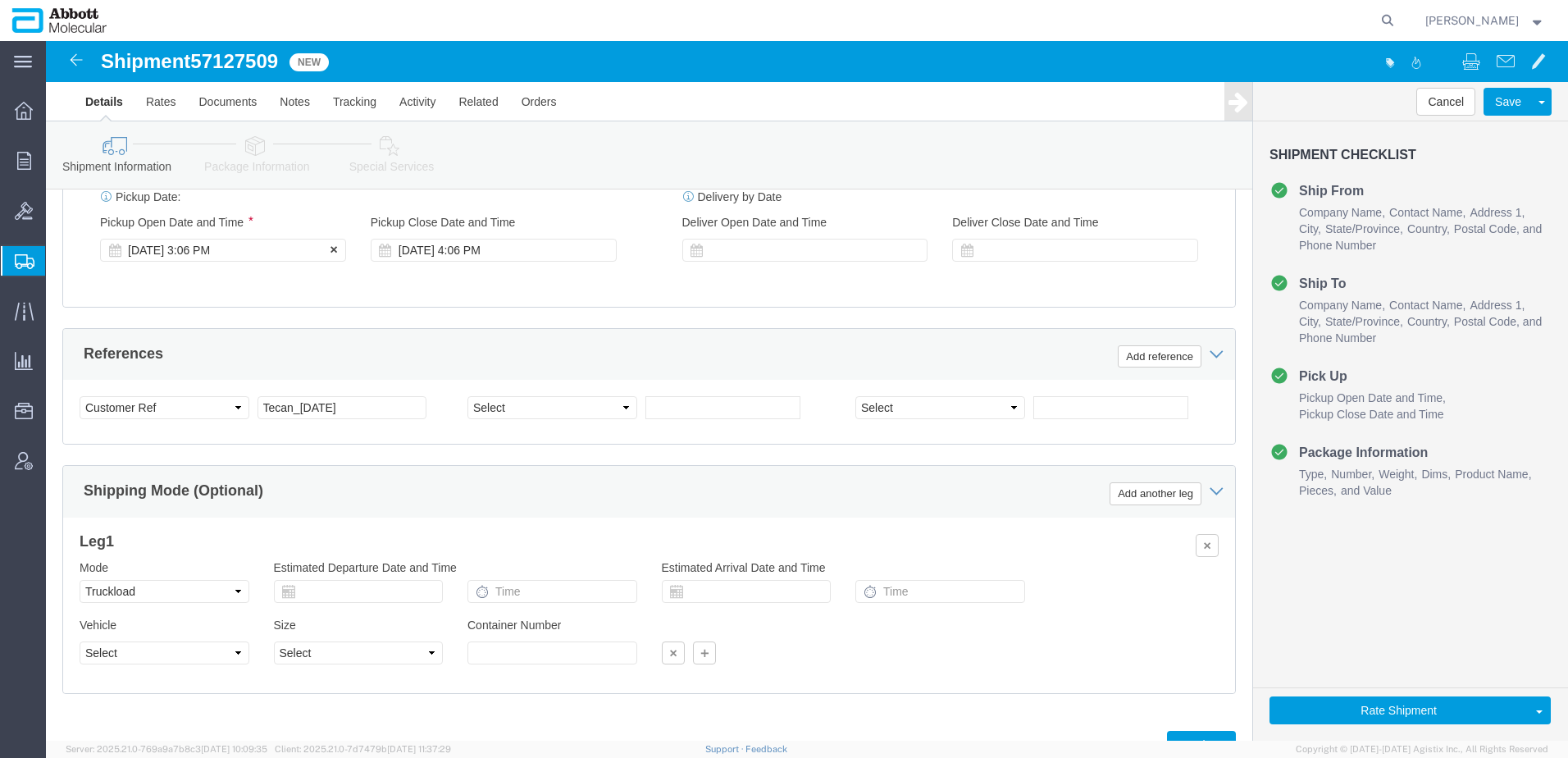
click div "Pickup Start Date Pickup Start Time Pickup Open Date and Time [DATE] 3:06 PM Pi…"
click div "[DATE] 3:06 PM"
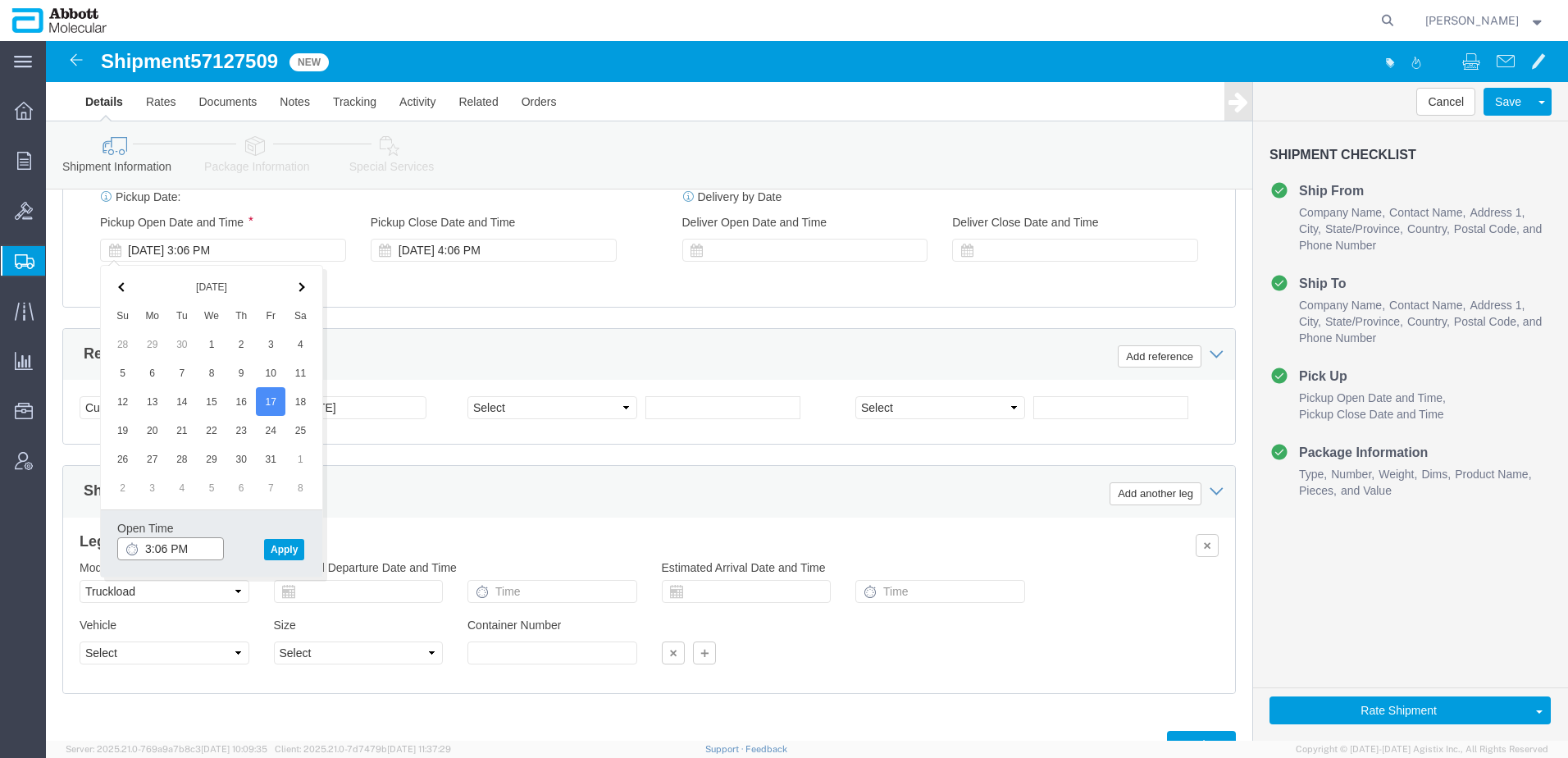
click input "3:06 PM"
type input "12:00 PM"
click button "Apply"
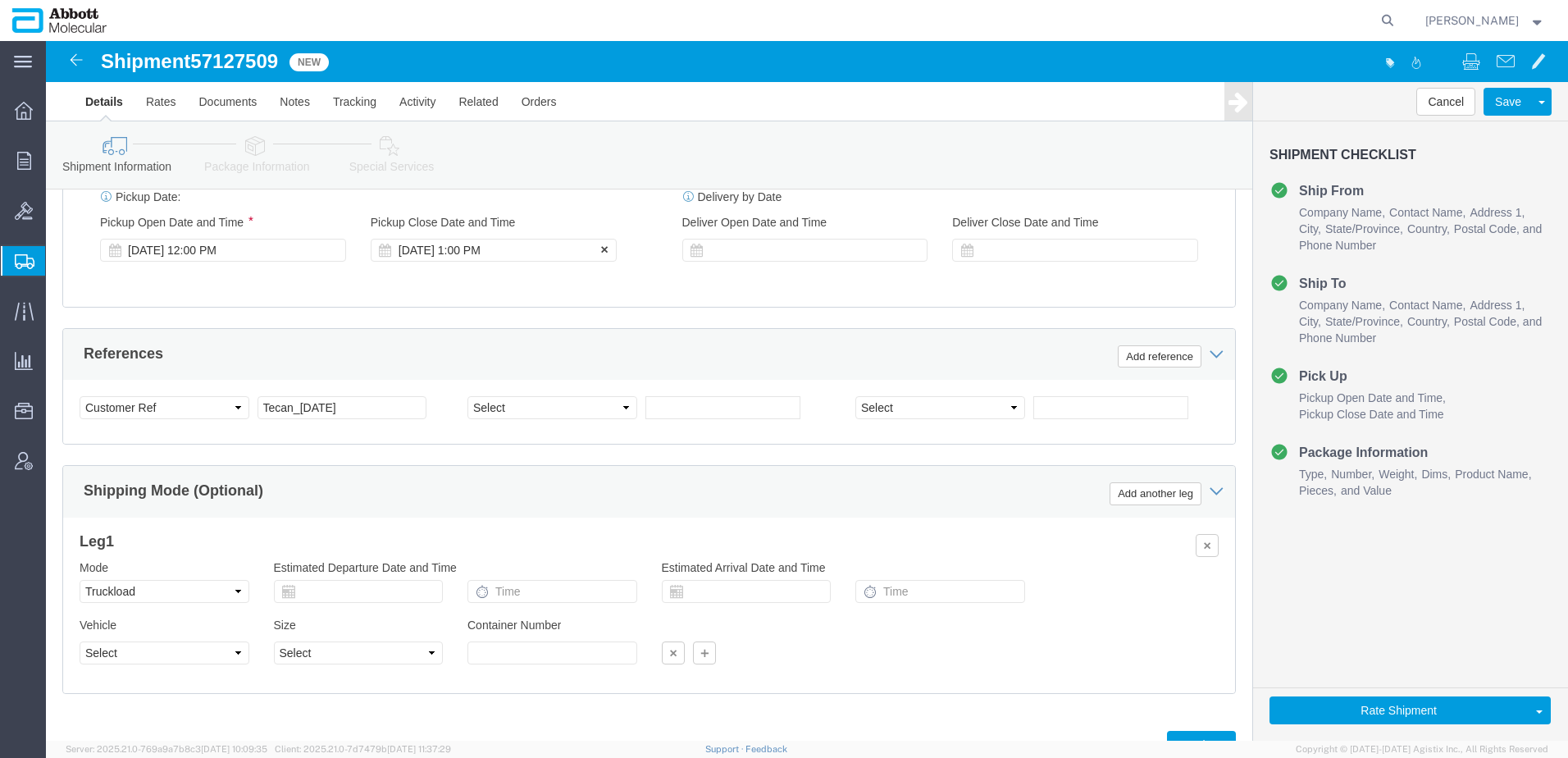
click div "[DATE] 1:00 PM"
type input "4:00 PM"
click button "Apply"
click div
click input "5:00 PM"
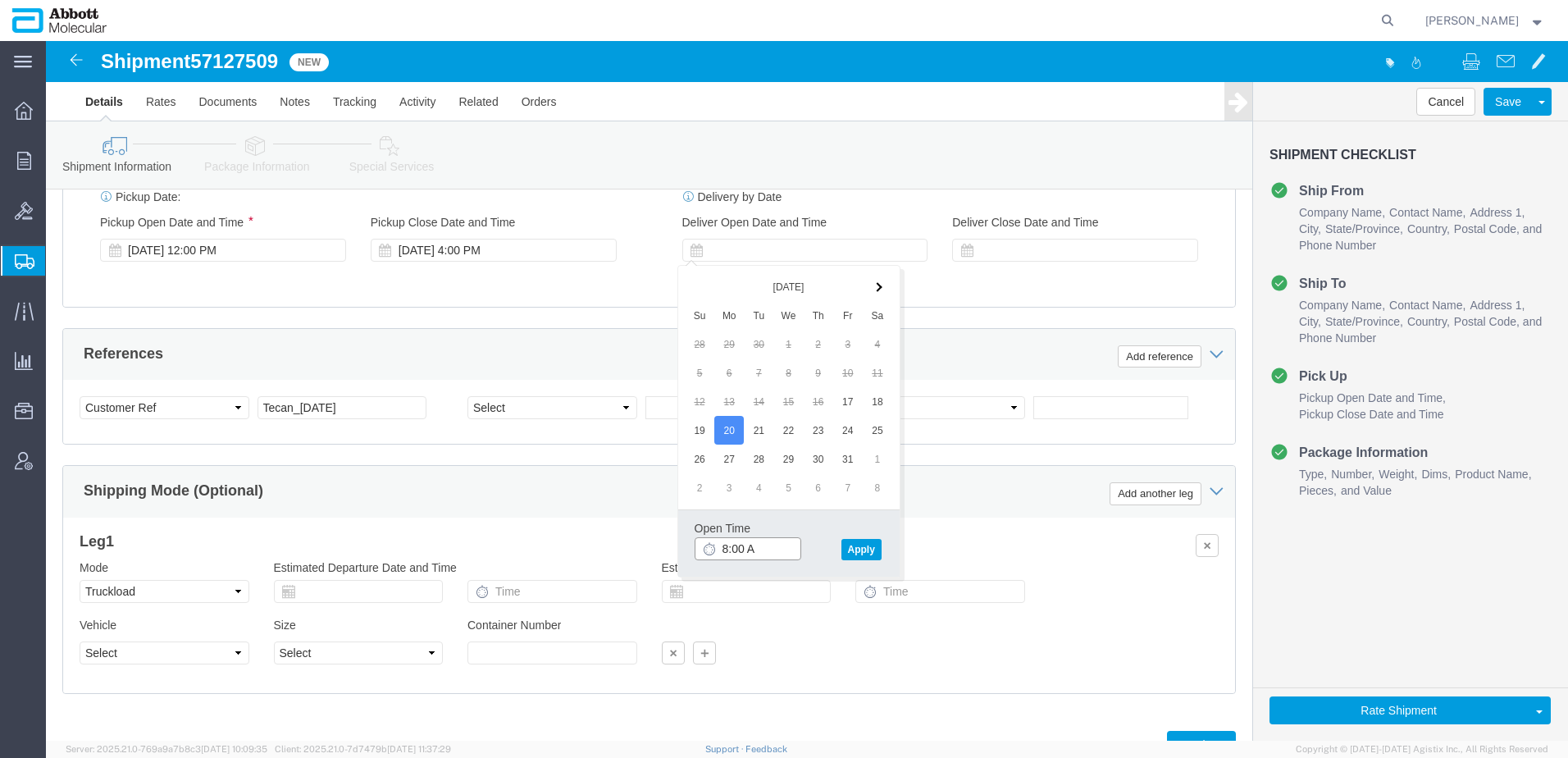
type input "8:00 AM"
click button "Apply"
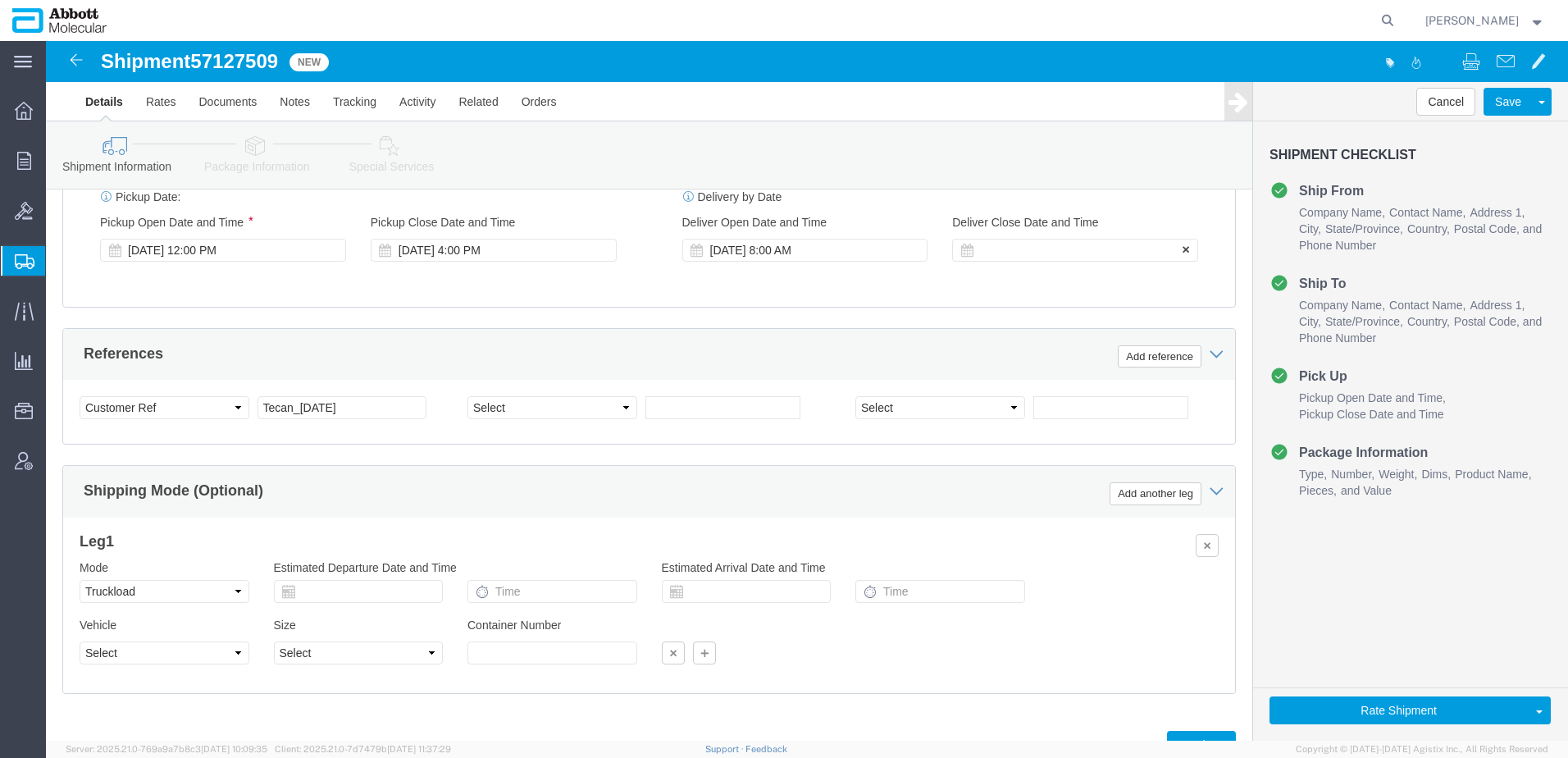
click div
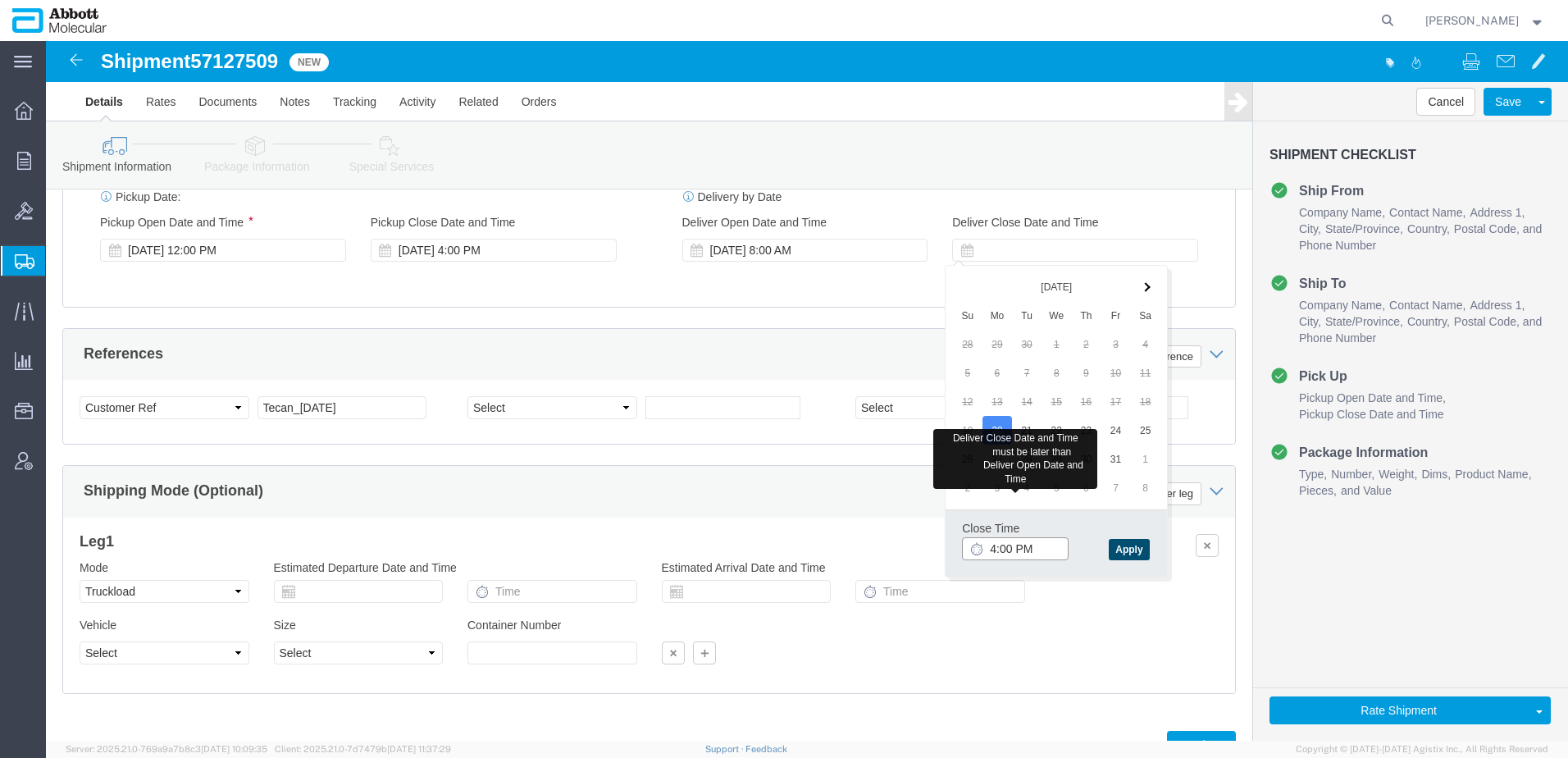
type input "4:00 PM"
click button "Apply"
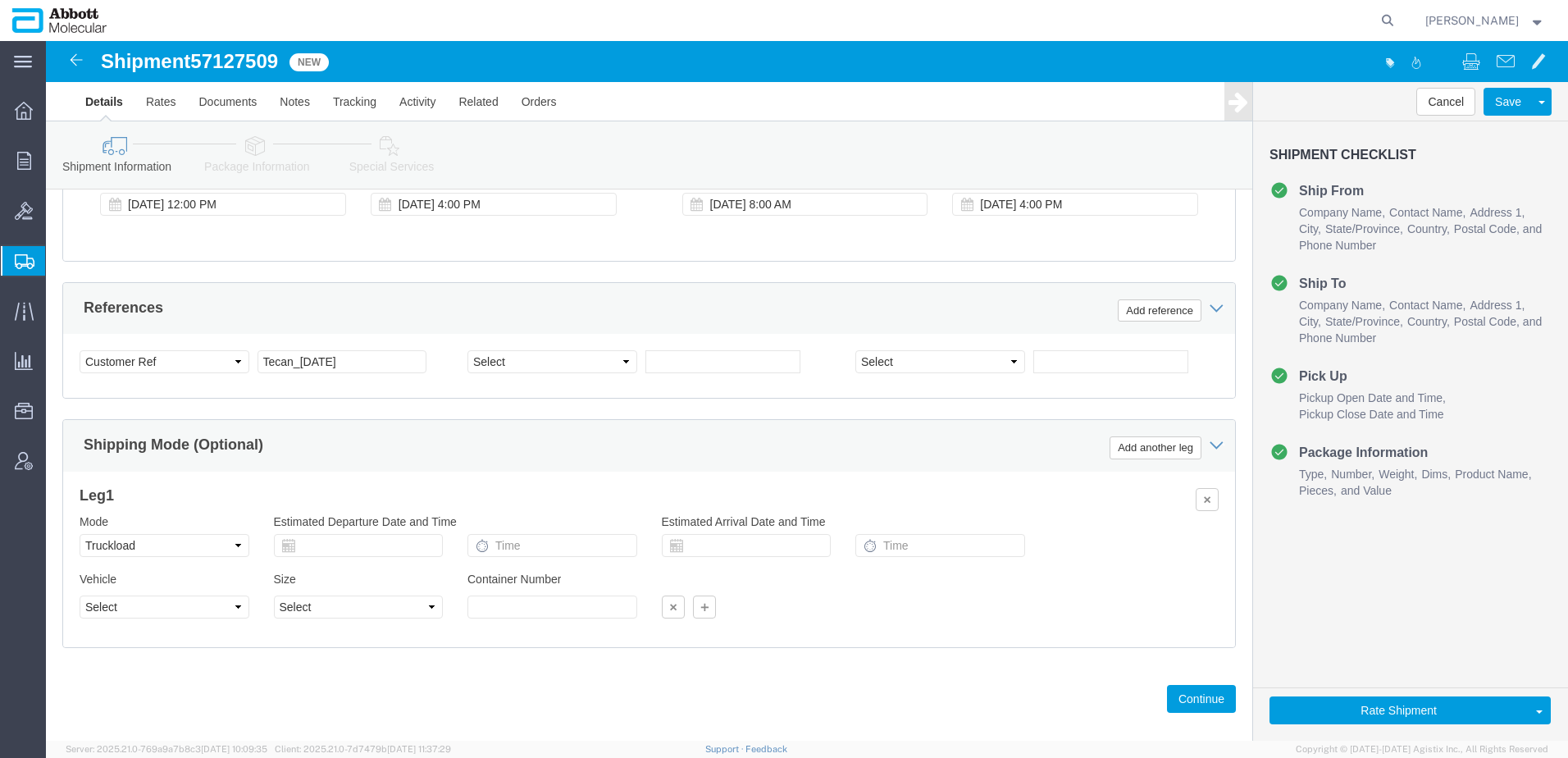
scroll to position [970, 0]
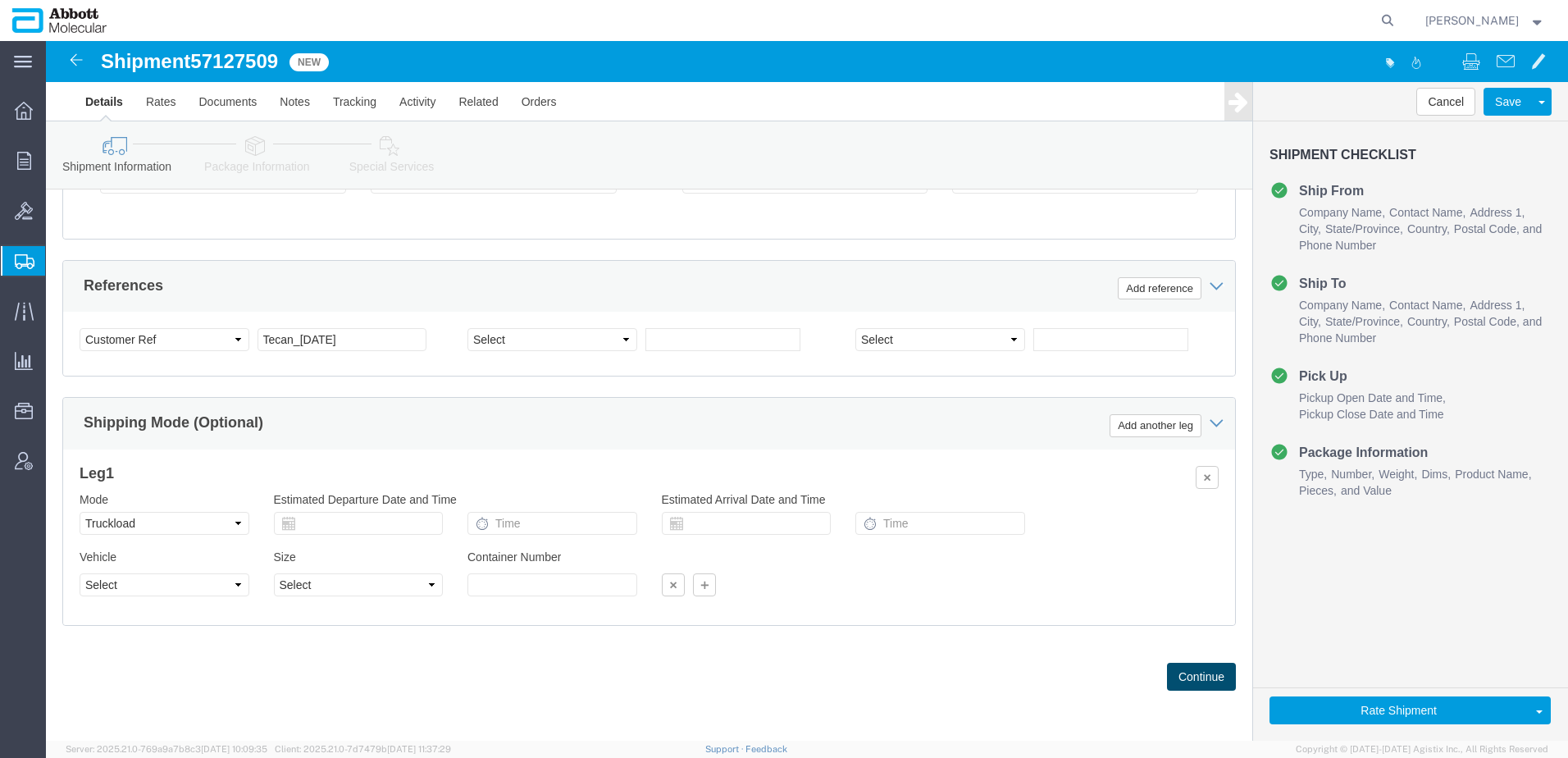
click button "Continue"
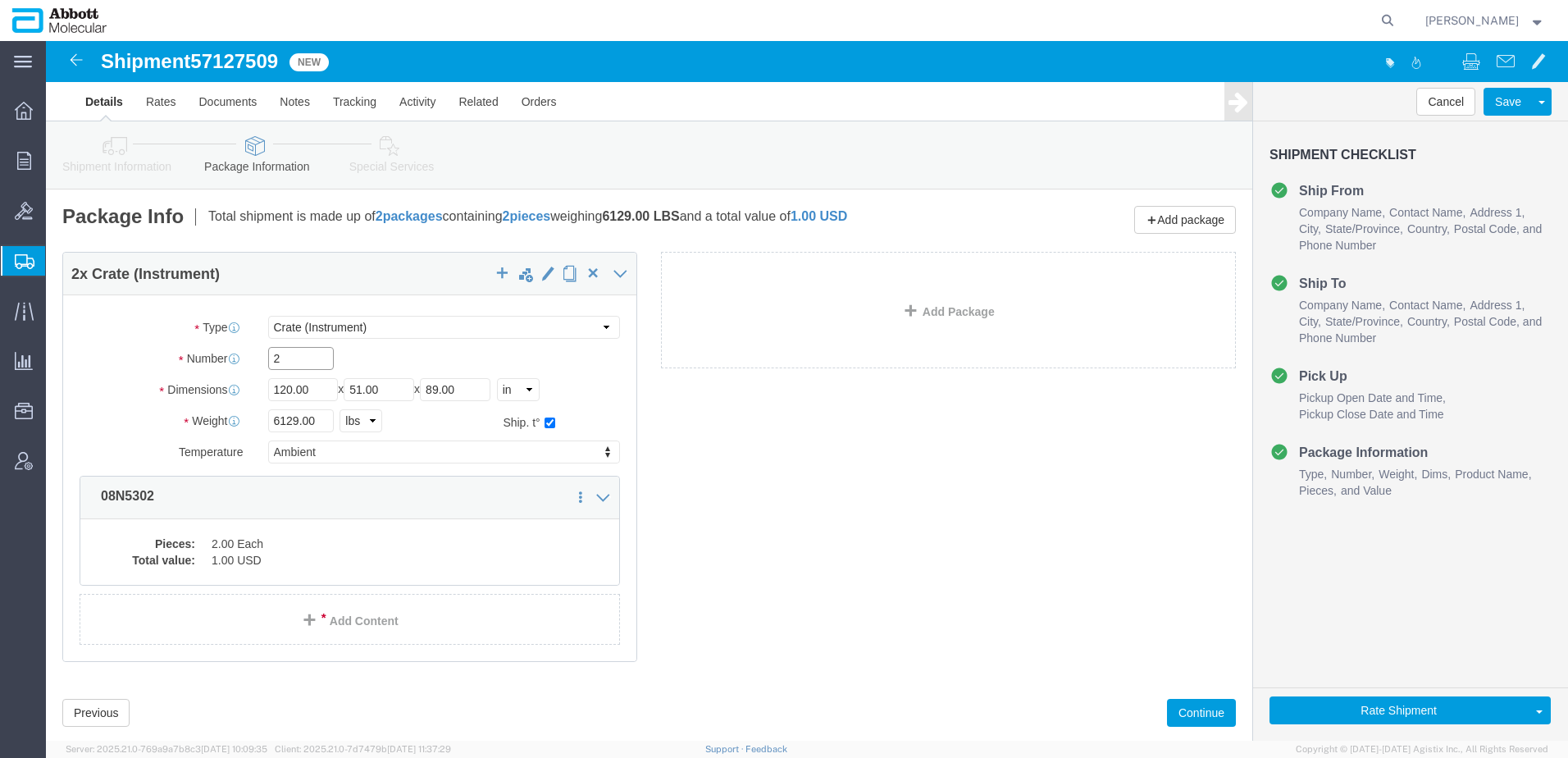
drag, startPoint x: 261, startPoint y: 324, endPoint x: 200, endPoint y: 322, distance: 61.0
click div "Number 2"
type input "1"
click div "Package Type Select Box (B) Box (C) Box (D) Cardboard Box(es) Crate (Instrument…"
drag, startPoint x: 283, startPoint y: 381, endPoint x: 147, endPoint y: 371, distance: 136.4
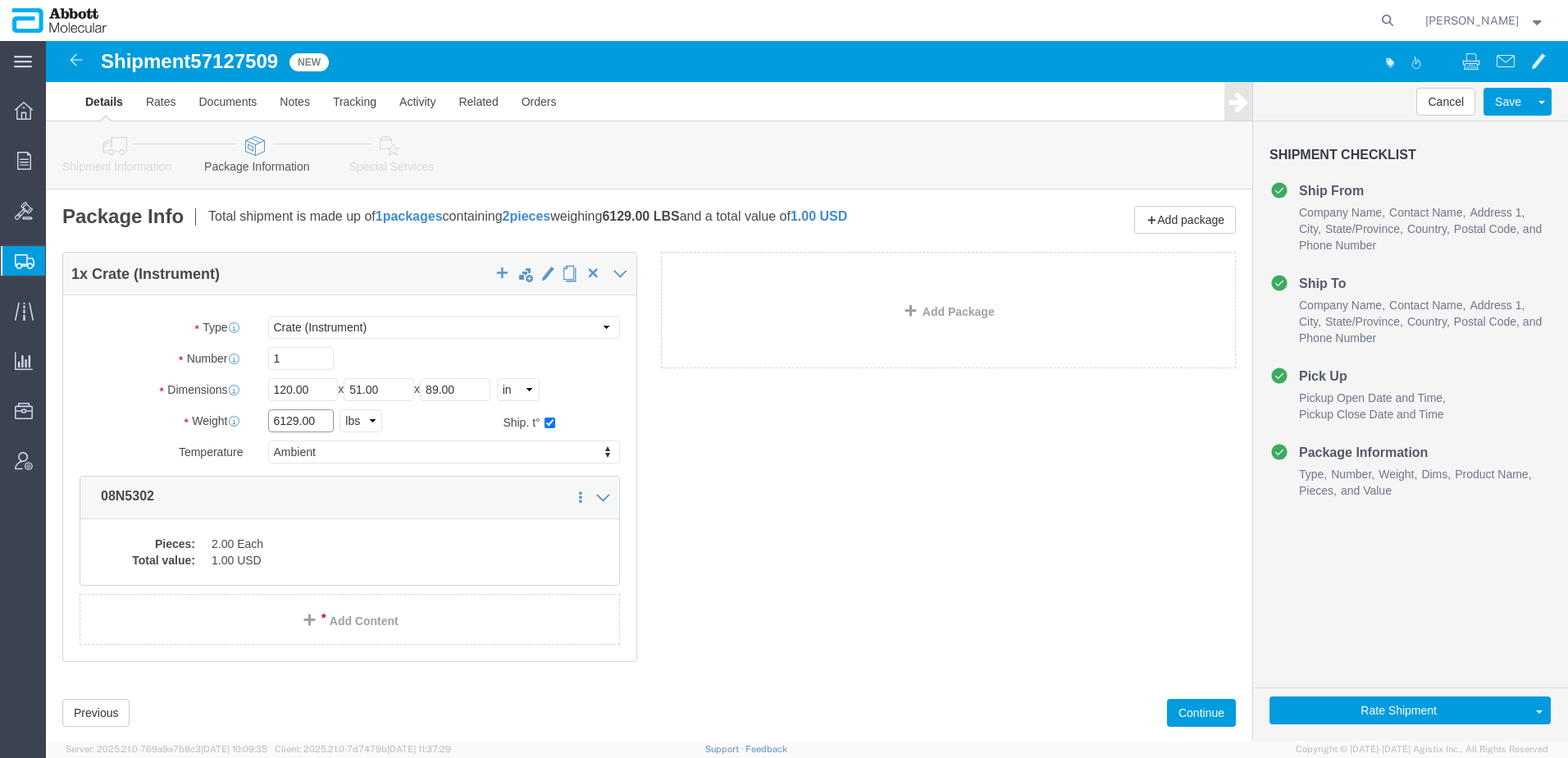
click div "Weight 6129.00 Select kgs lbs Ship. t°"
type input "3065"
click dd "2.00 Each"
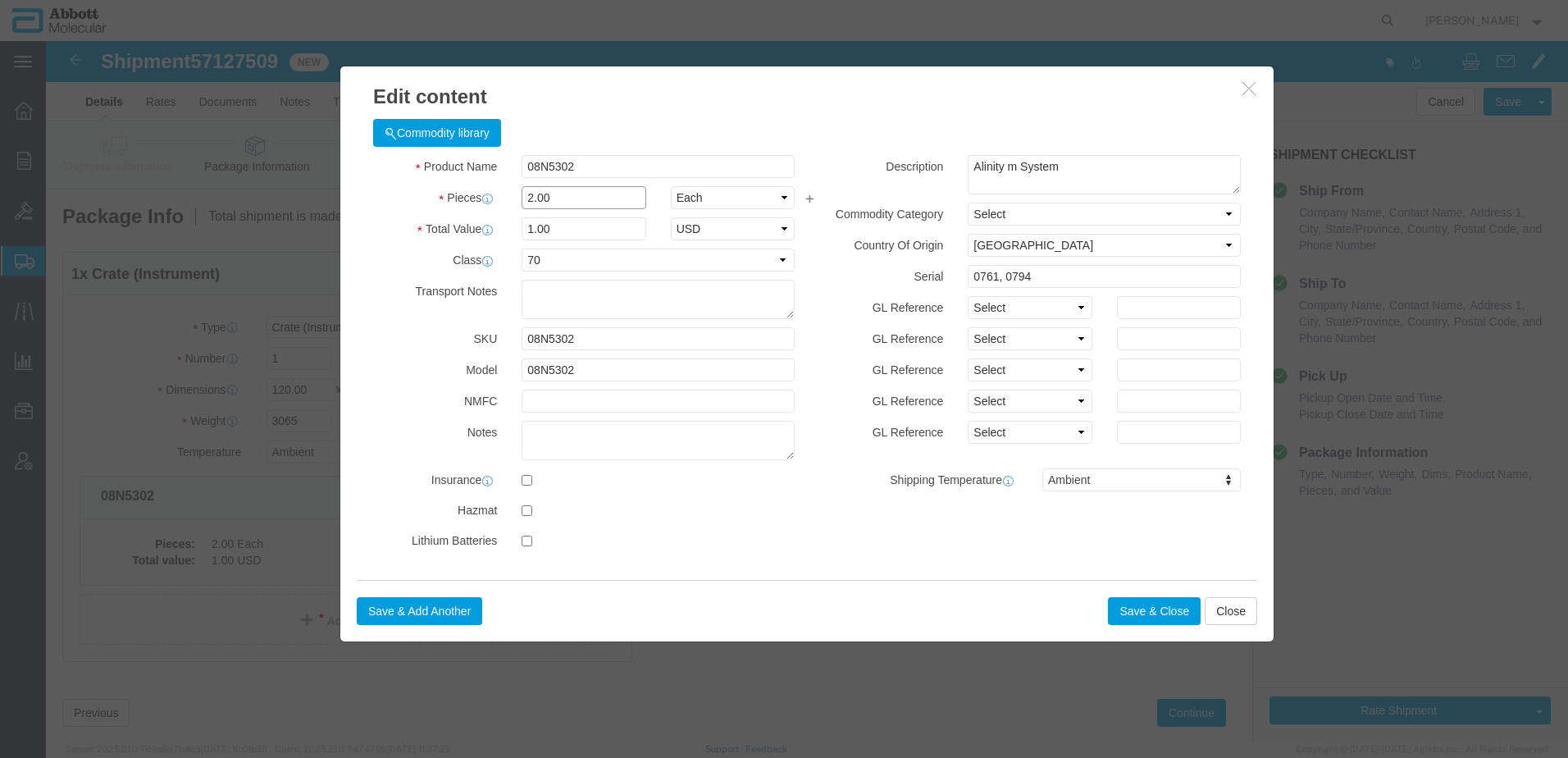
drag, startPoint x: 526, startPoint y: 160, endPoint x: 404, endPoint y: 156, distance: 122.1
click div "Pieces 2.00 Select Bag Barrels 100Board Feet Bottle Box Blister Pack Carats Can…"
type input "1"
click label "Class"
drag, startPoint x: 470, startPoint y: 183, endPoint x: 389, endPoint y: 181, distance: 81.0
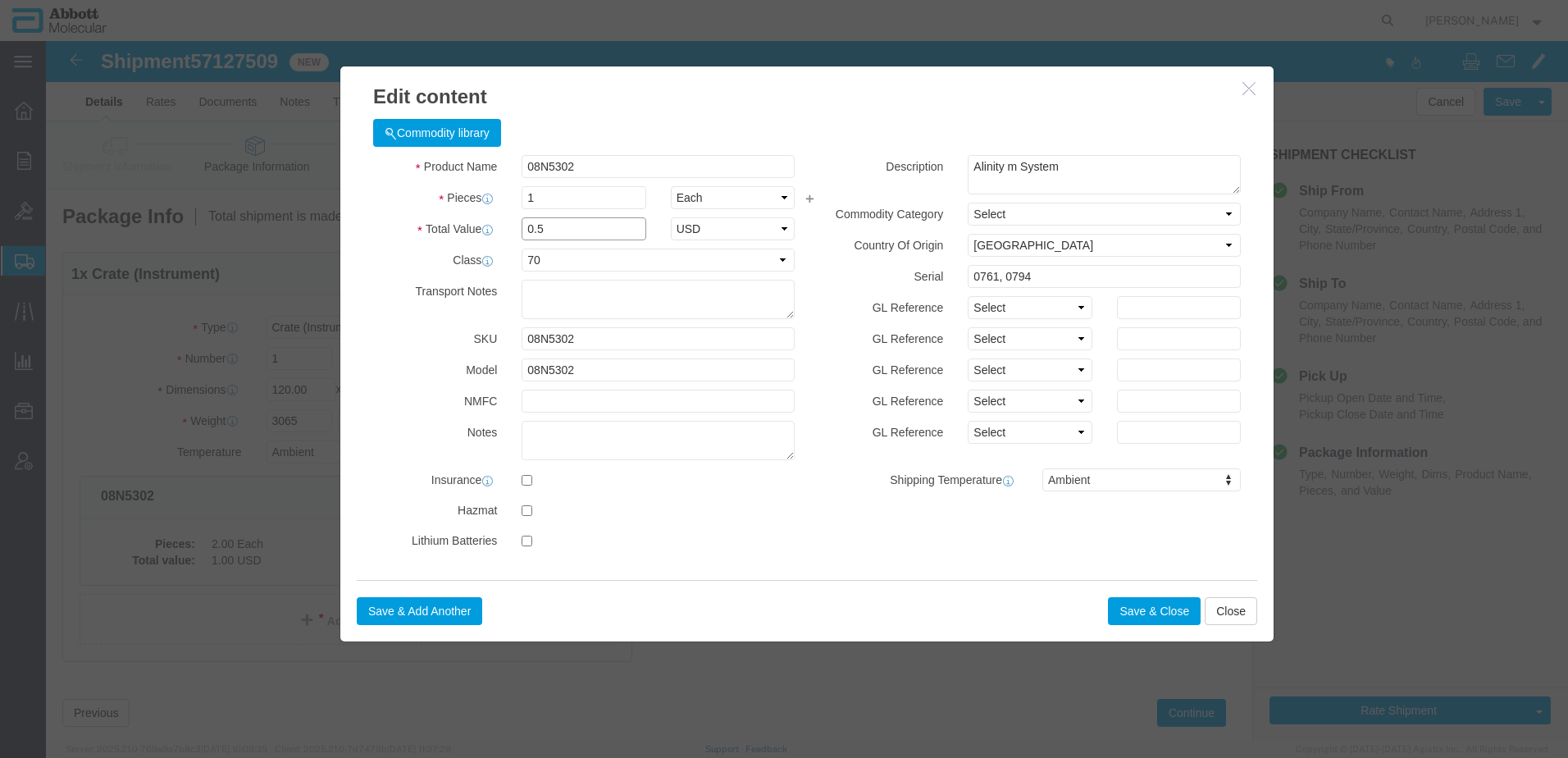
click div "Total Value 0.5 Select ADP AED AFN ALL AMD AOA ARS ATS AUD AWG AZN BAM BBD BDT …"
type input "1.00"
click h3 "Edit content"
click button "Save & Close"
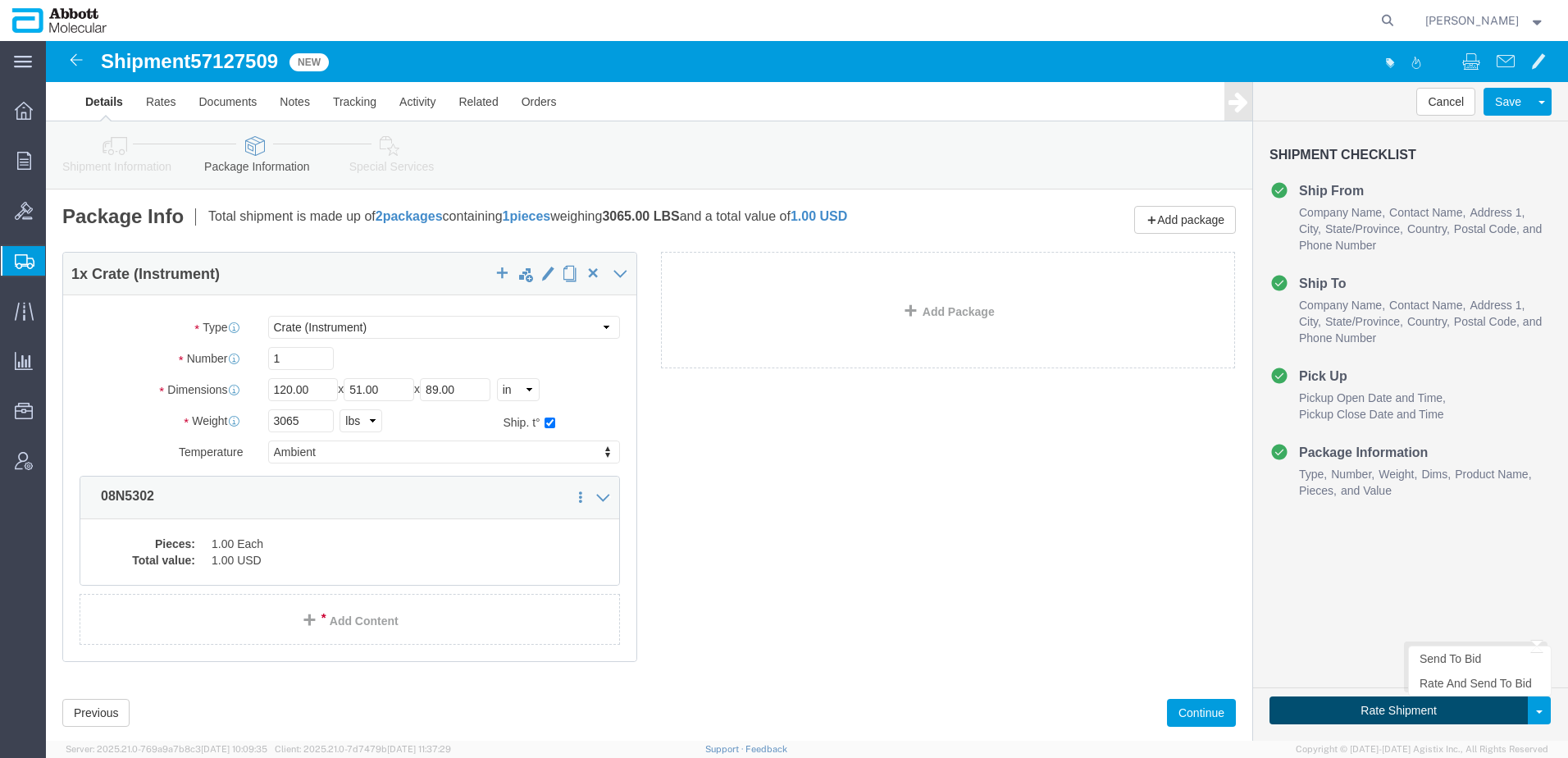
click button "Rate Shipment"
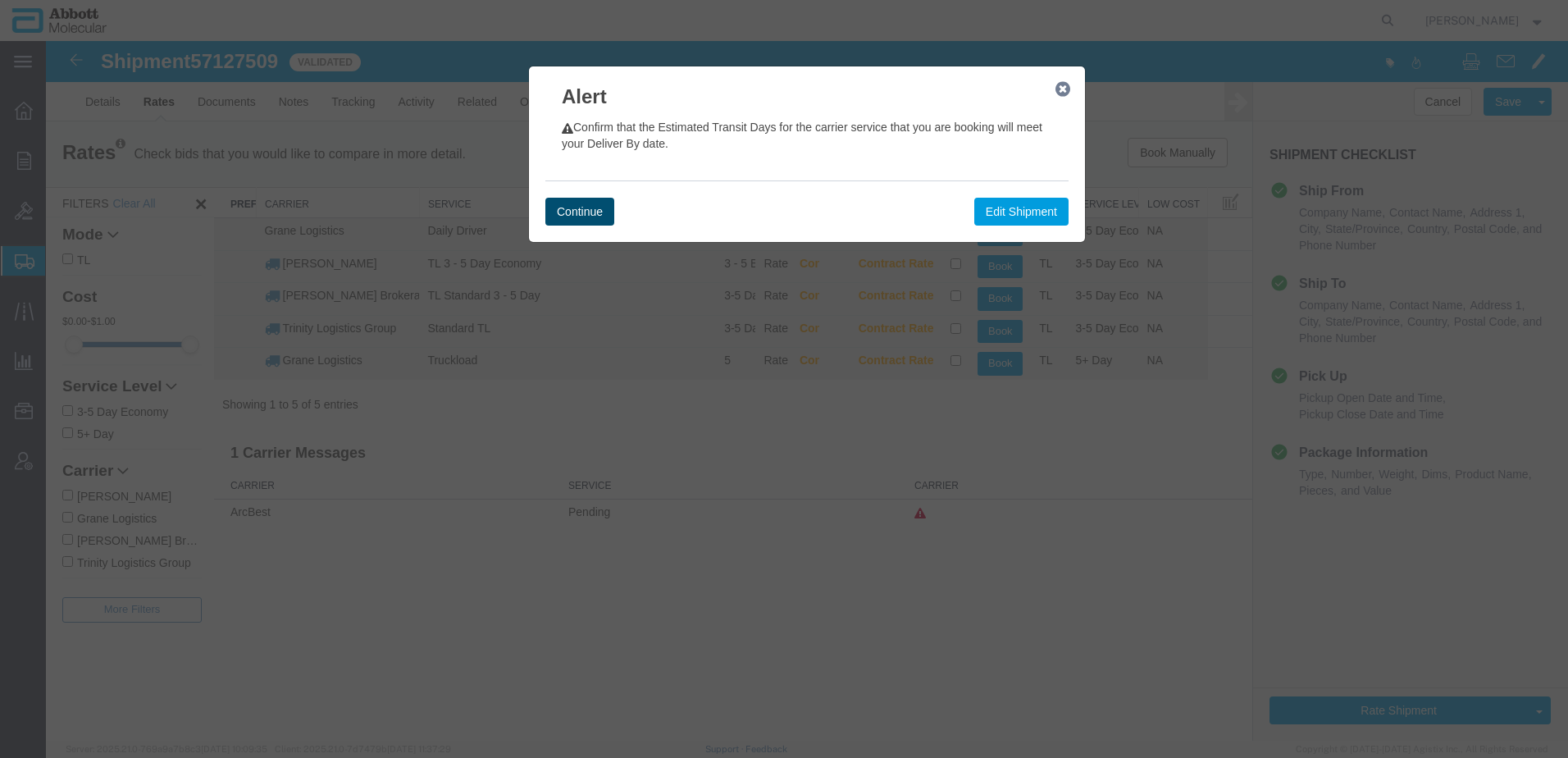
click at [581, 207] on button "Continue" at bounding box center [579, 211] width 69 height 27
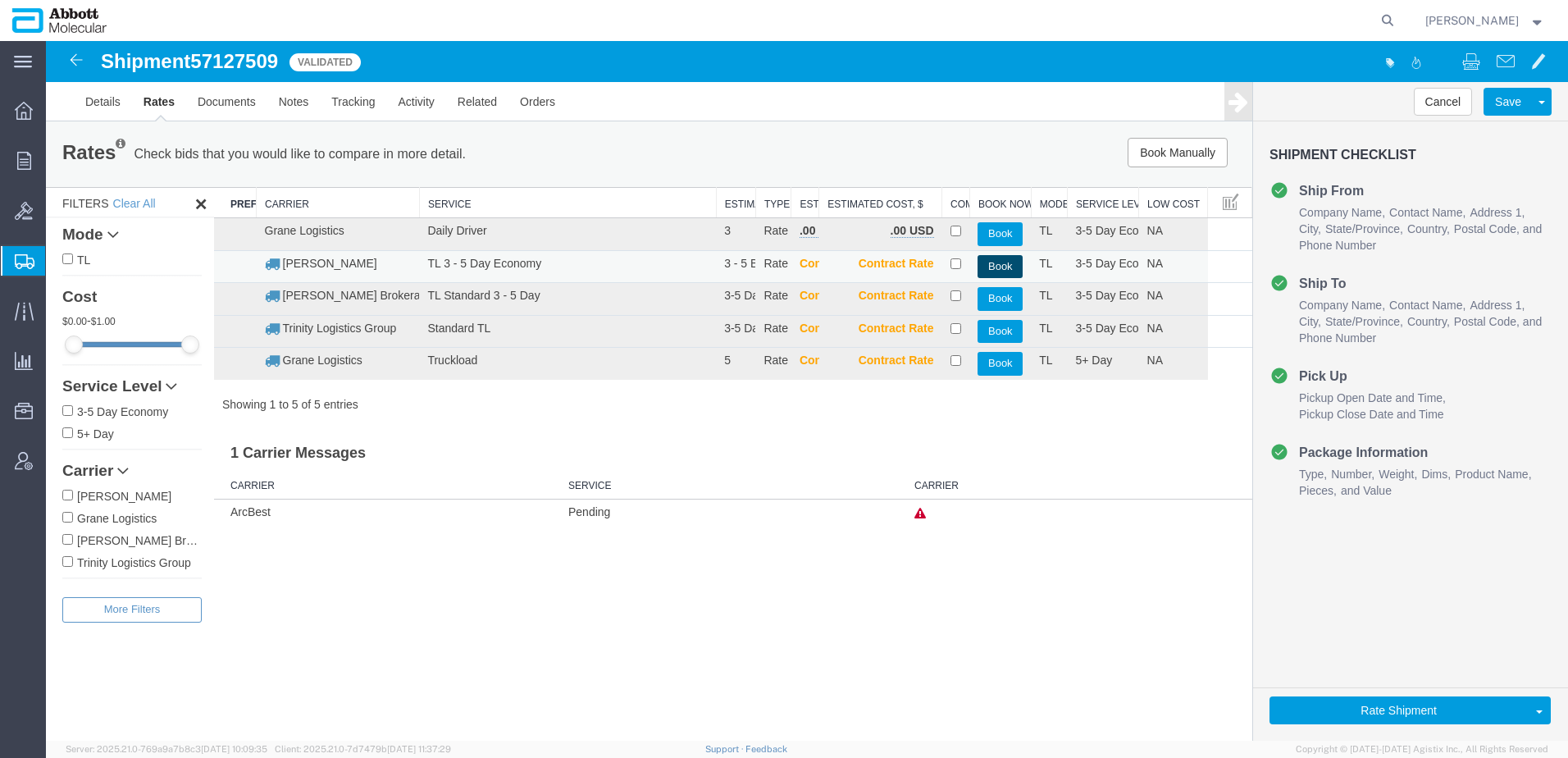
click at [1003, 269] on button "Book" at bounding box center [1000, 267] width 45 height 24
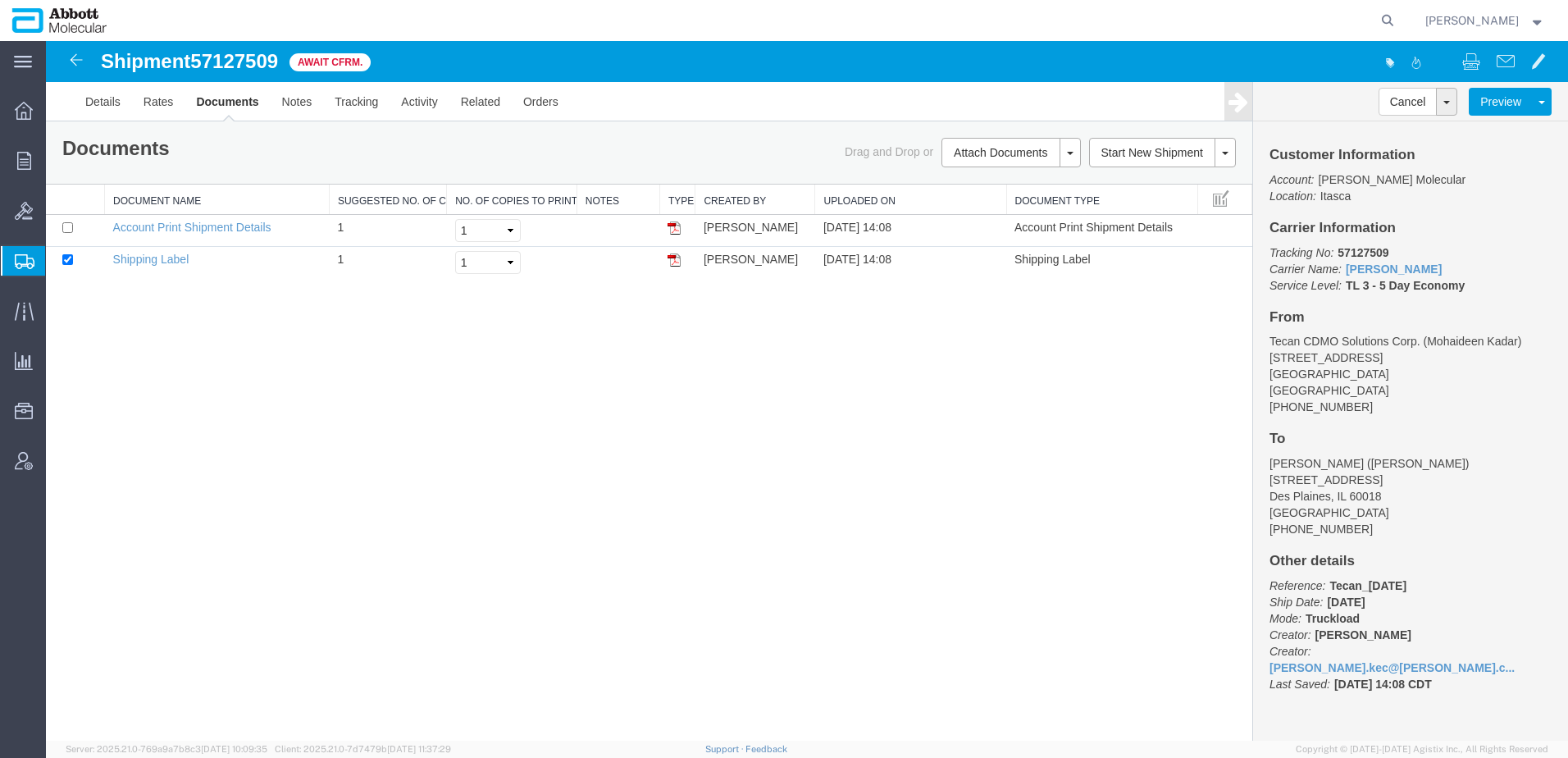
click at [223, 62] on span "57127509" at bounding box center [234, 61] width 88 height 22
copy span "57127509"
